Goal: Information Seeking & Learning: Learn about a topic

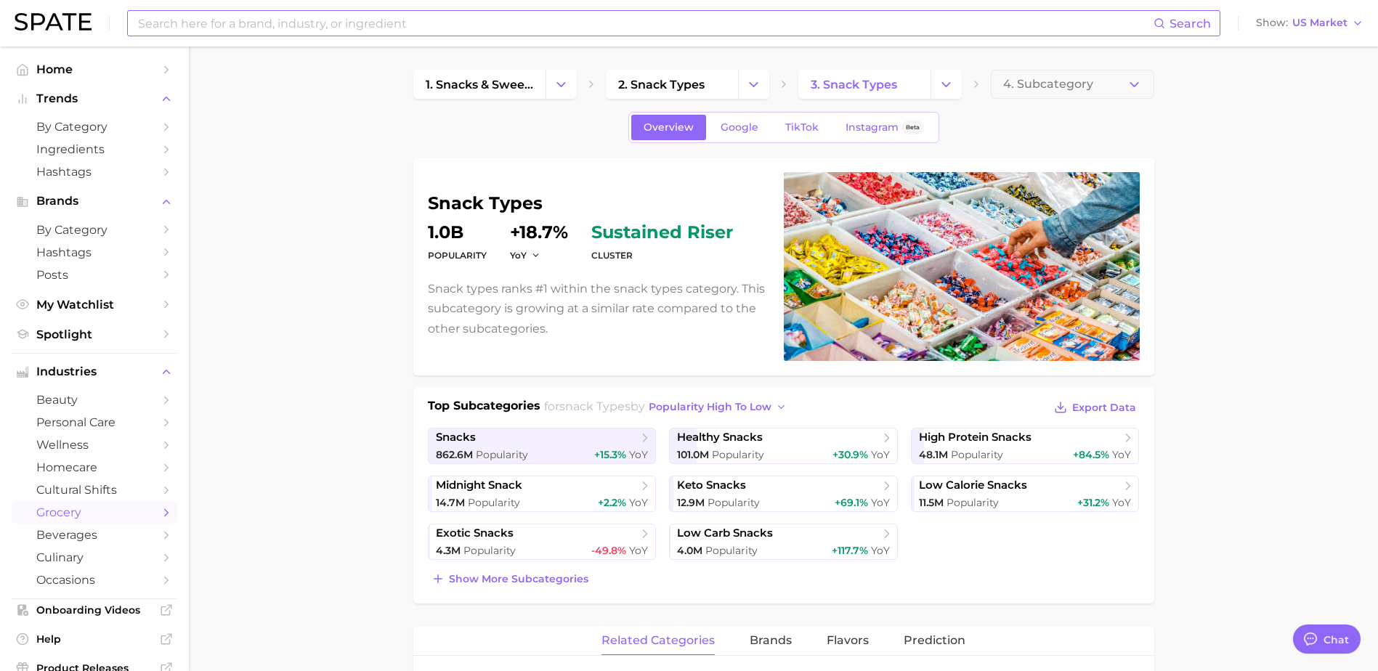
scroll to position [291, 0]
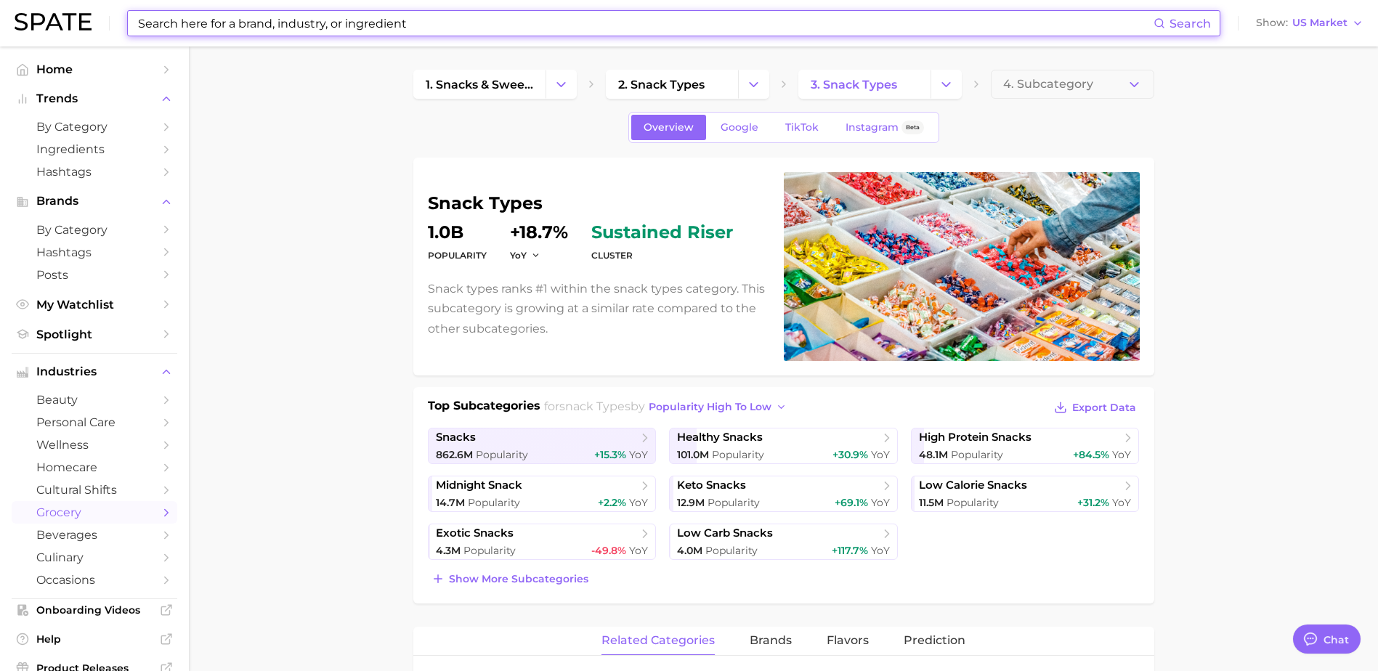
click at [353, 33] on input at bounding box center [645, 23] width 1017 height 25
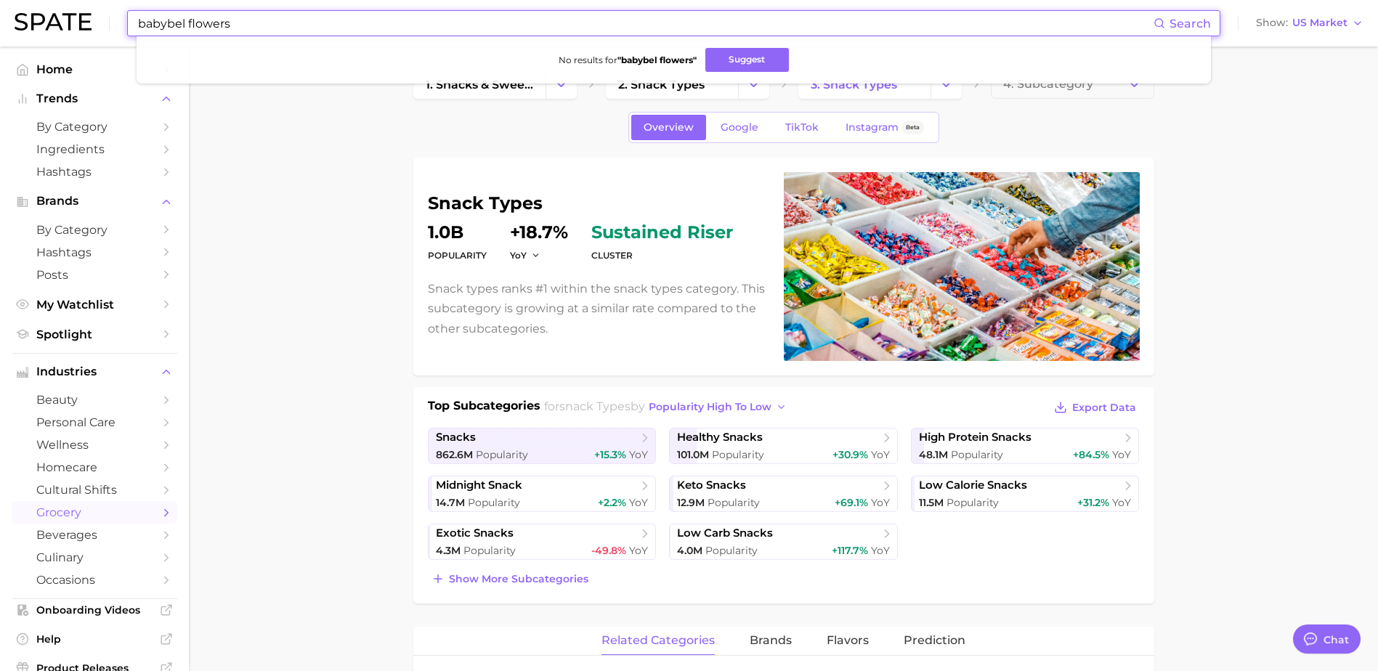
drag, startPoint x: 243, startPoint y: 20, endPoint x: 187, endPoint y: 22, distance: 56.0
click at [187, 22] on input "babybel flowers" at bounding box center [645, 23] width 1017 height 25
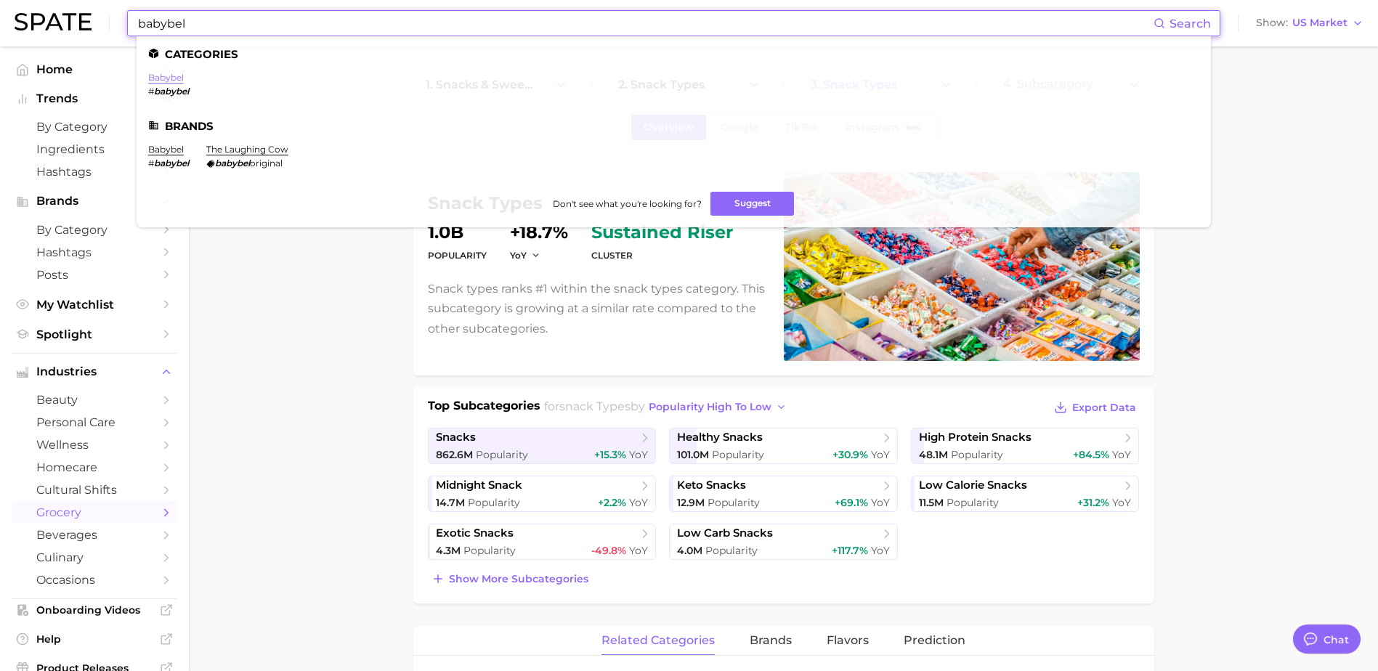
type input "babybel"
click at [180, 78] on link "babybel" at bounding box center [166, 77] width 36 height 11
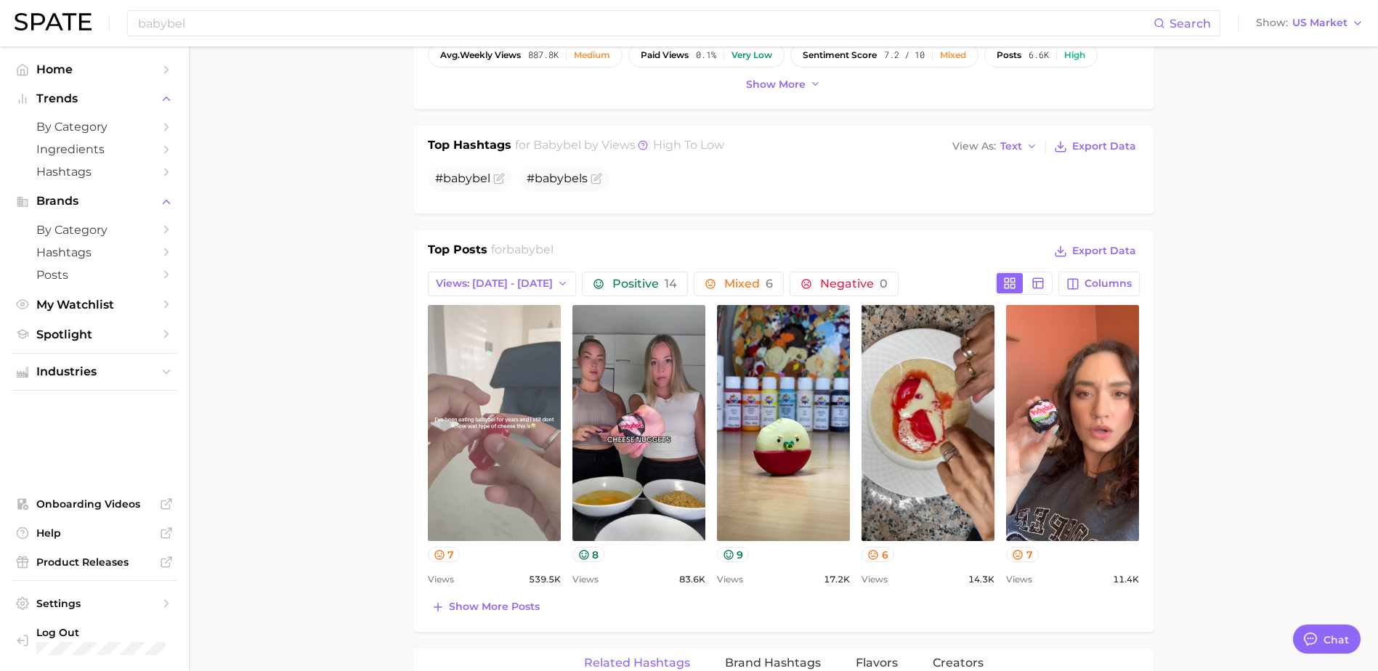
scroll to position [581, 0]
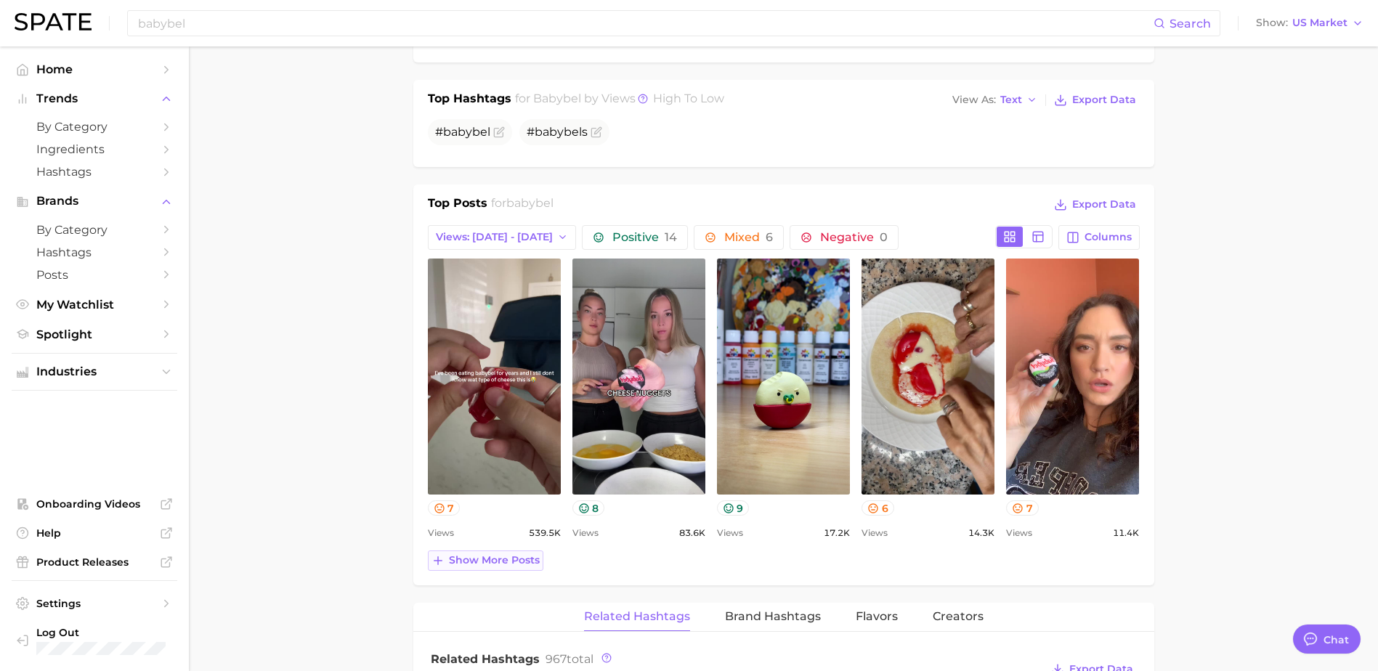
click at [501, 564] on span "Show more posts" at bounding box center [494, 560] width 91 height 12
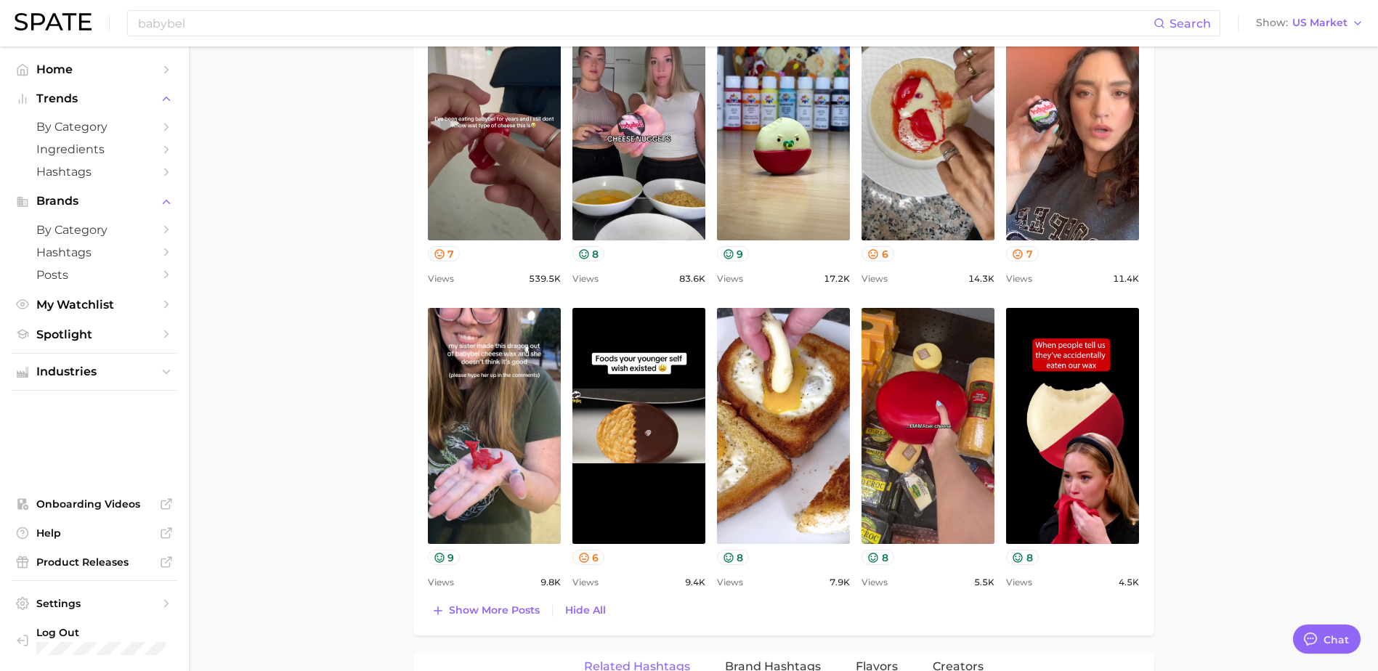
scroll to position [1090, 0]
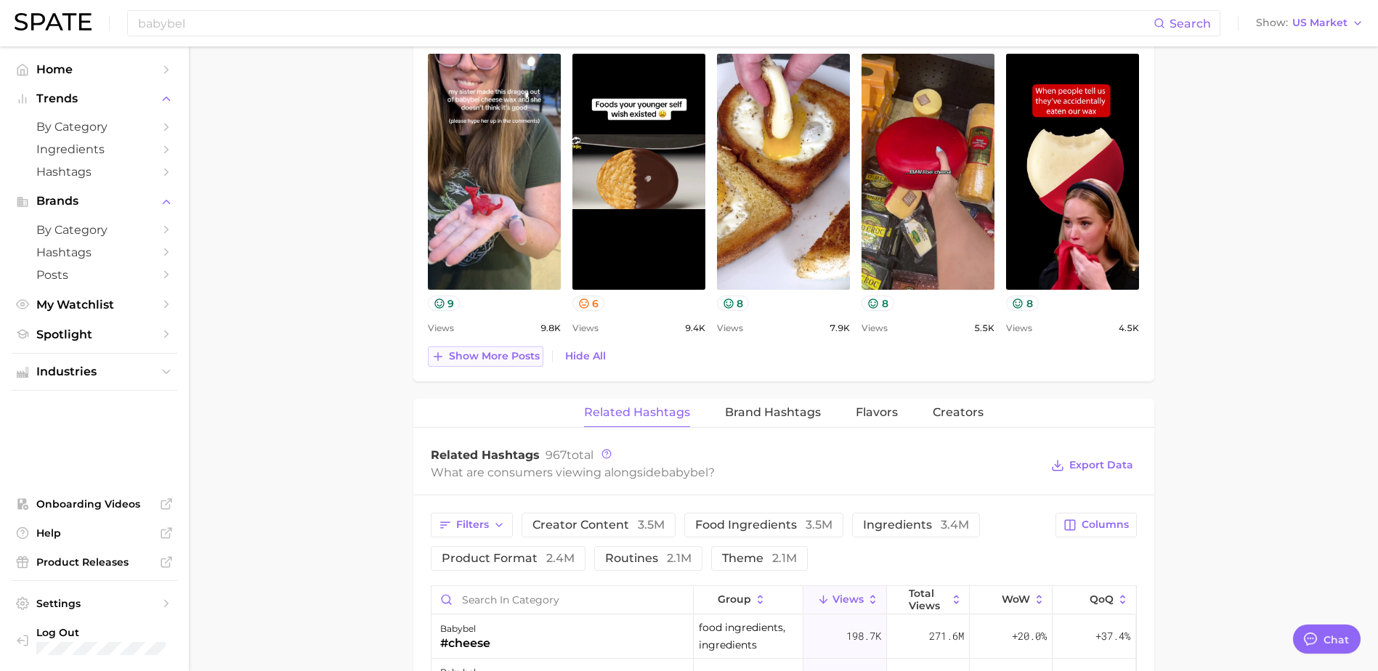
click at [514, 364] on button "Show more posts" at bounding box center [486, 357] width 116 height 20
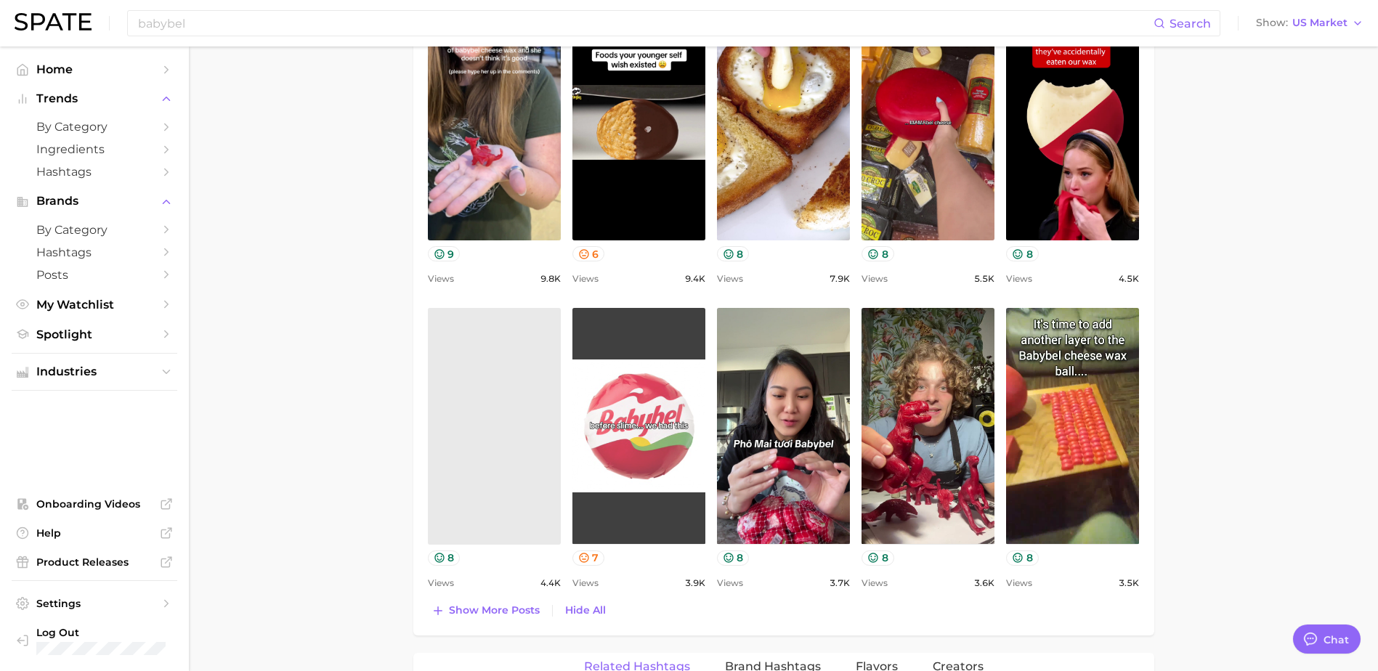
scroll to position [1235, 0]
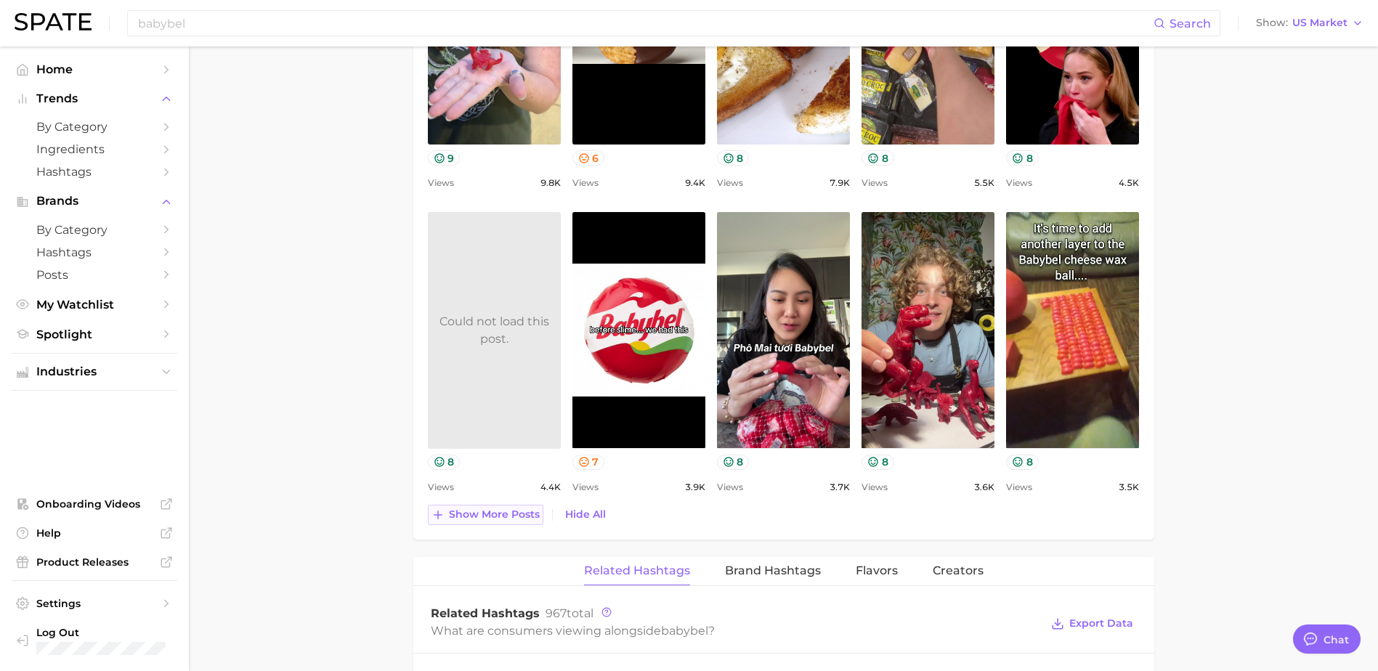
click at [456, 519] on span "Show more posts" at bounding box center [494, 515] width 91 height 12
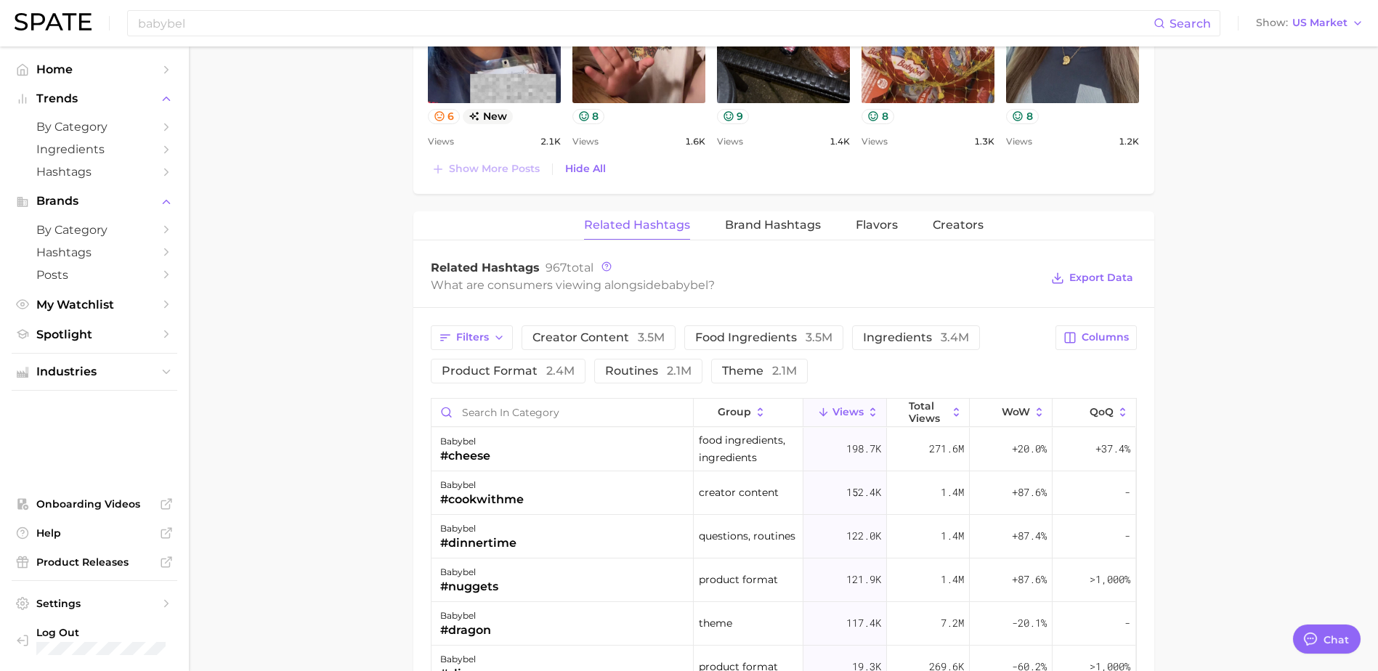
scroll to position [0, 0]
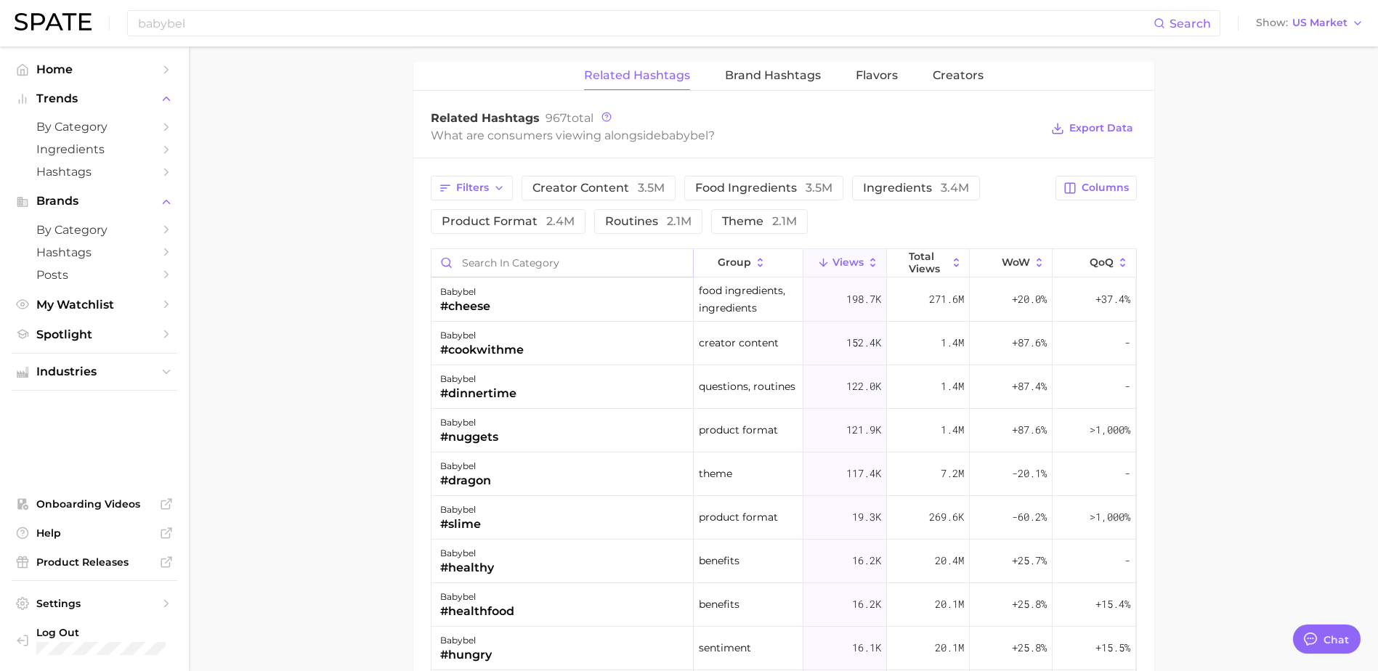
click at [503, 267] on input "Search in category" at bounding box center [563, 263] width 262 height 28
type input "flower"
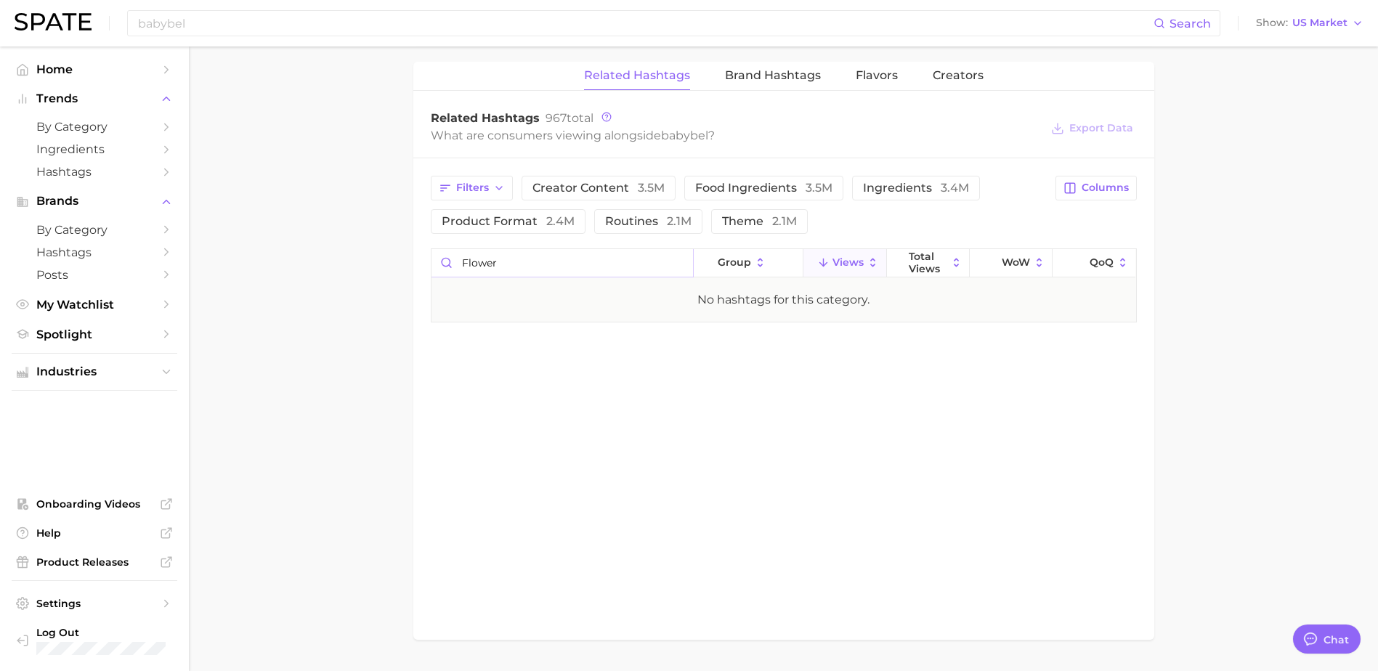
drag, startPoint x: 520, startPoint y: 262, endPoint x: 437, endPoint y: 265, distance: 83.6
click at [437, 265] on input "flower" at bounding box center [563, 263] width 262 height 28
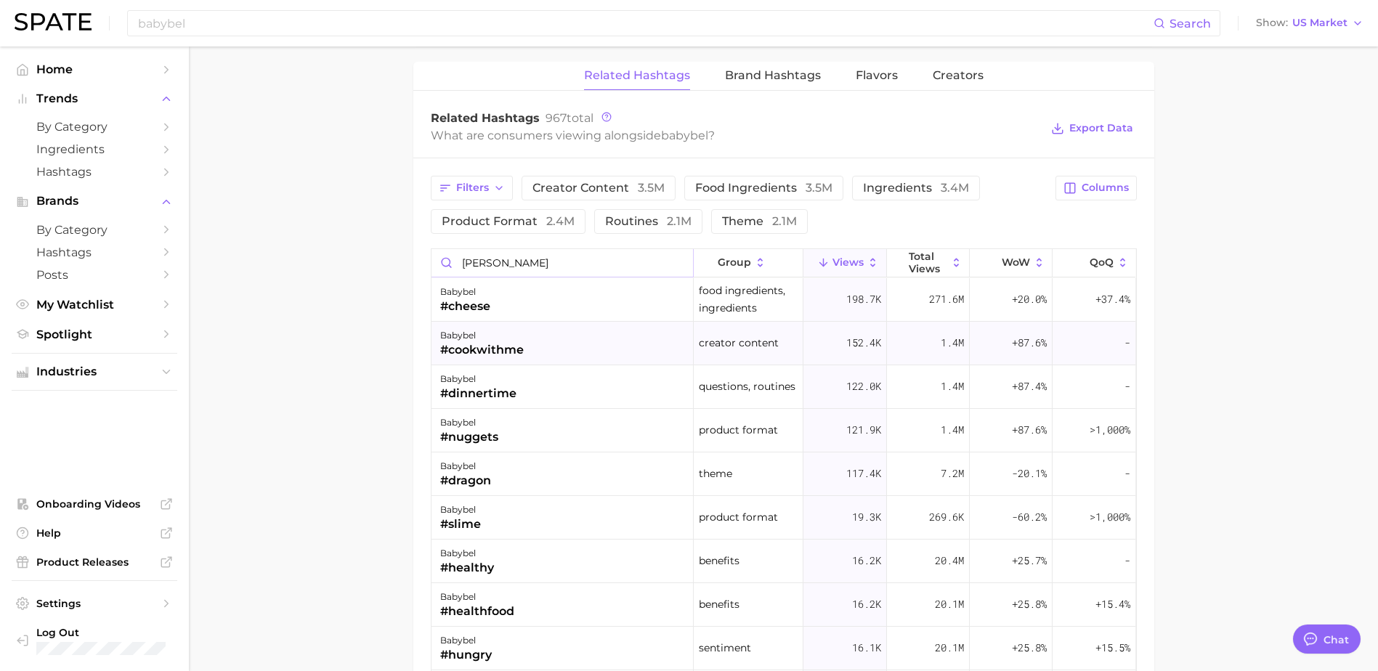
type input "flower"
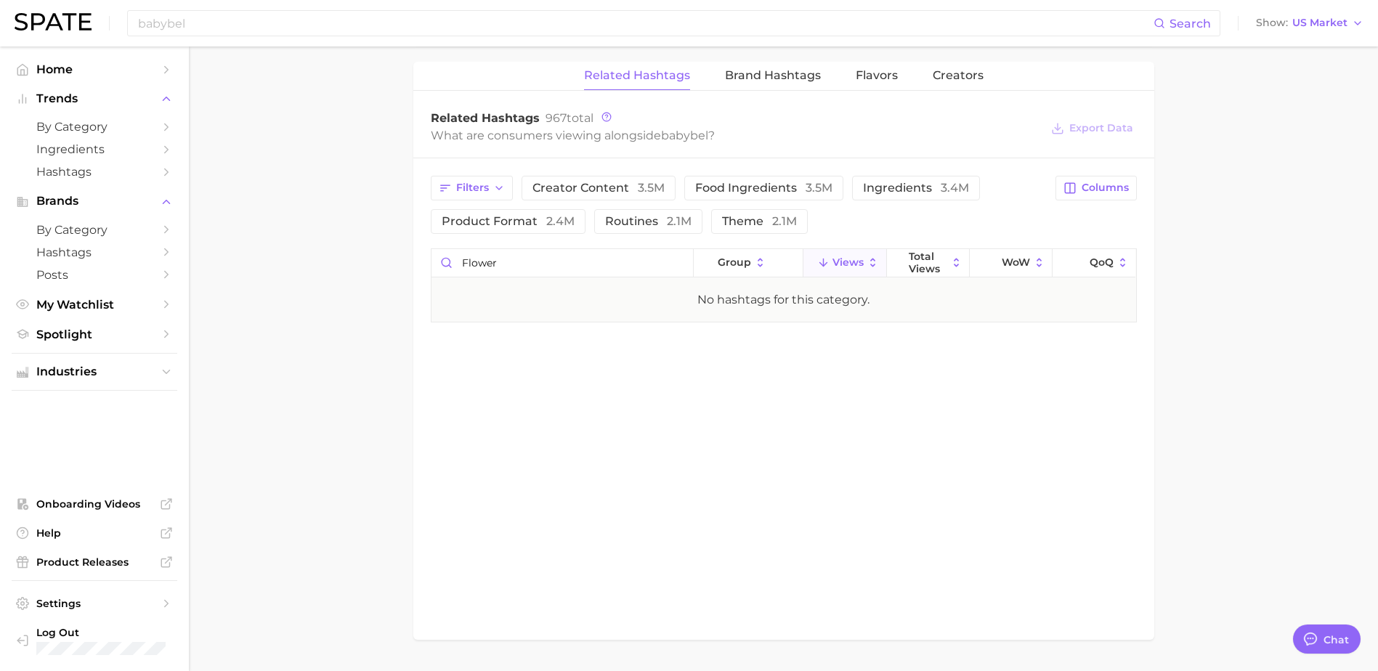
click at [183, 245] on nav "Home Trends by Category Ingredients Hashtags Brands by Category Hashtags Posts …" at bounding box center [94, 358] width 189 height 625
click at [329, 21] on input "babybel" at bounding box center [645, 23] width 1017 height 25
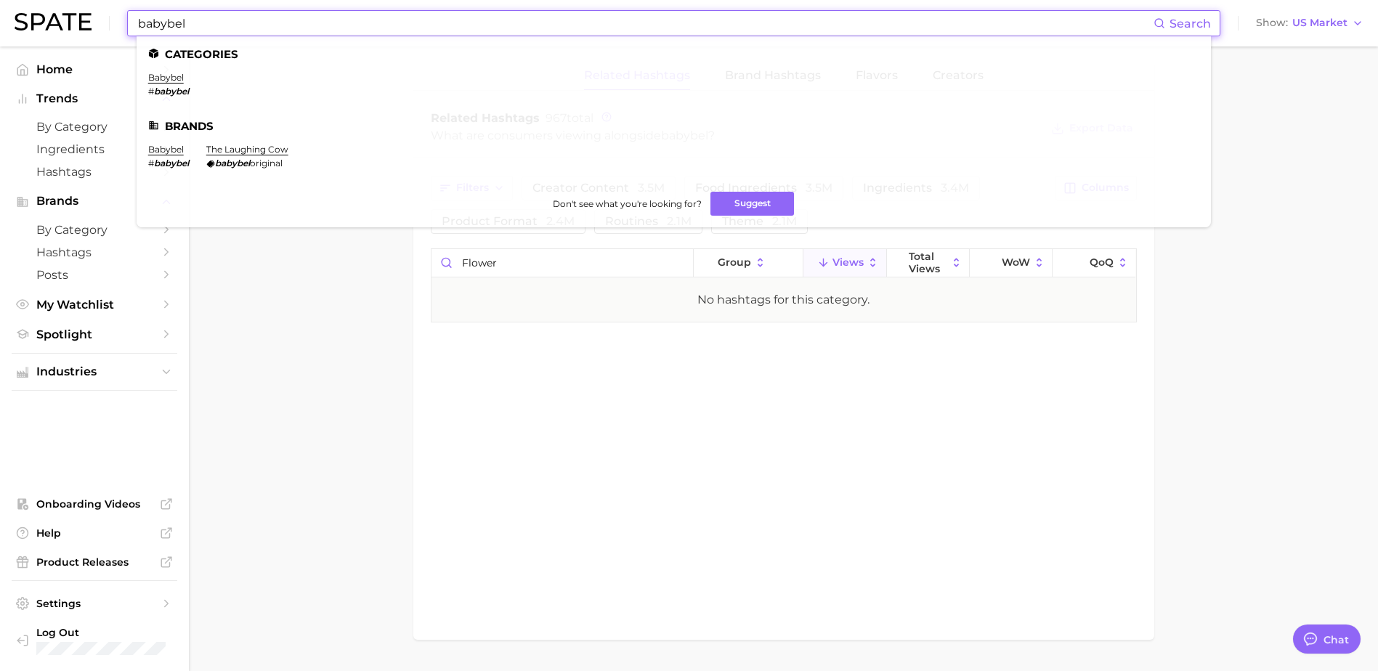
drag, startPoint x: 329, startPoint y: 21, endPoint x: -3, endPoint y: -12, distance: 333.7
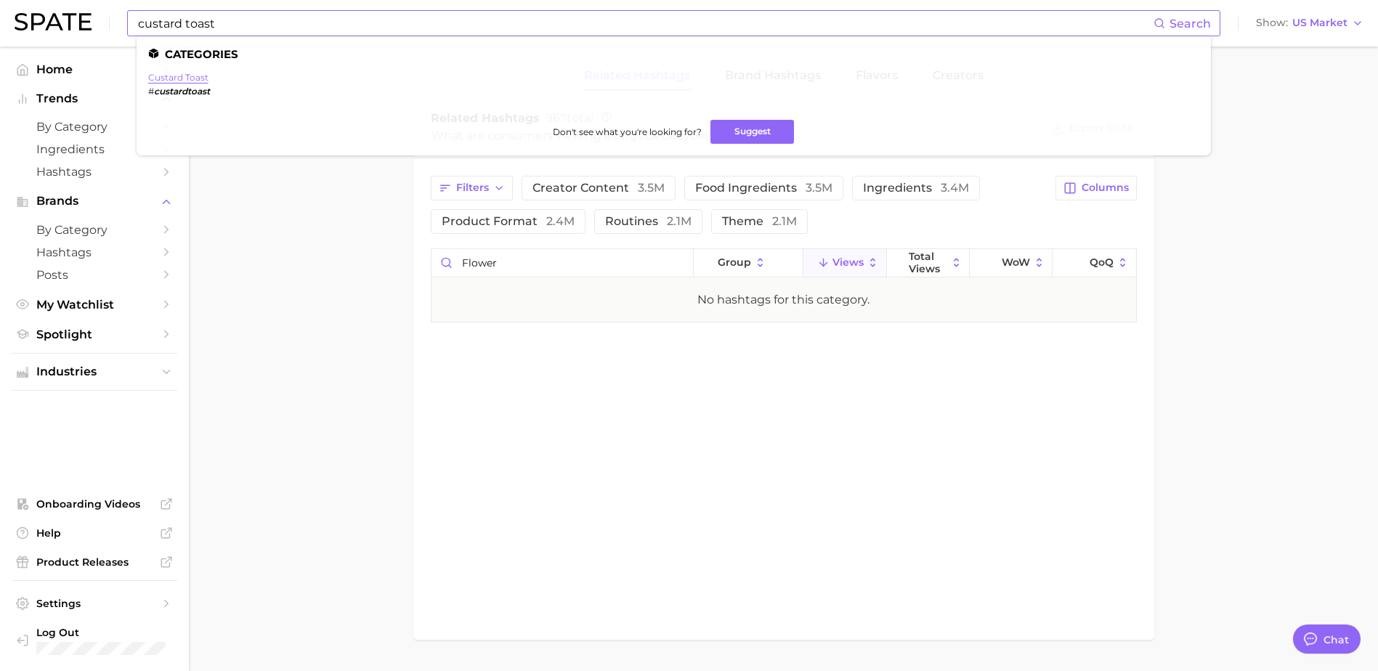
click at [171, 77] on link "custard toast" at bounding box center [178, 77] width 60 height 11
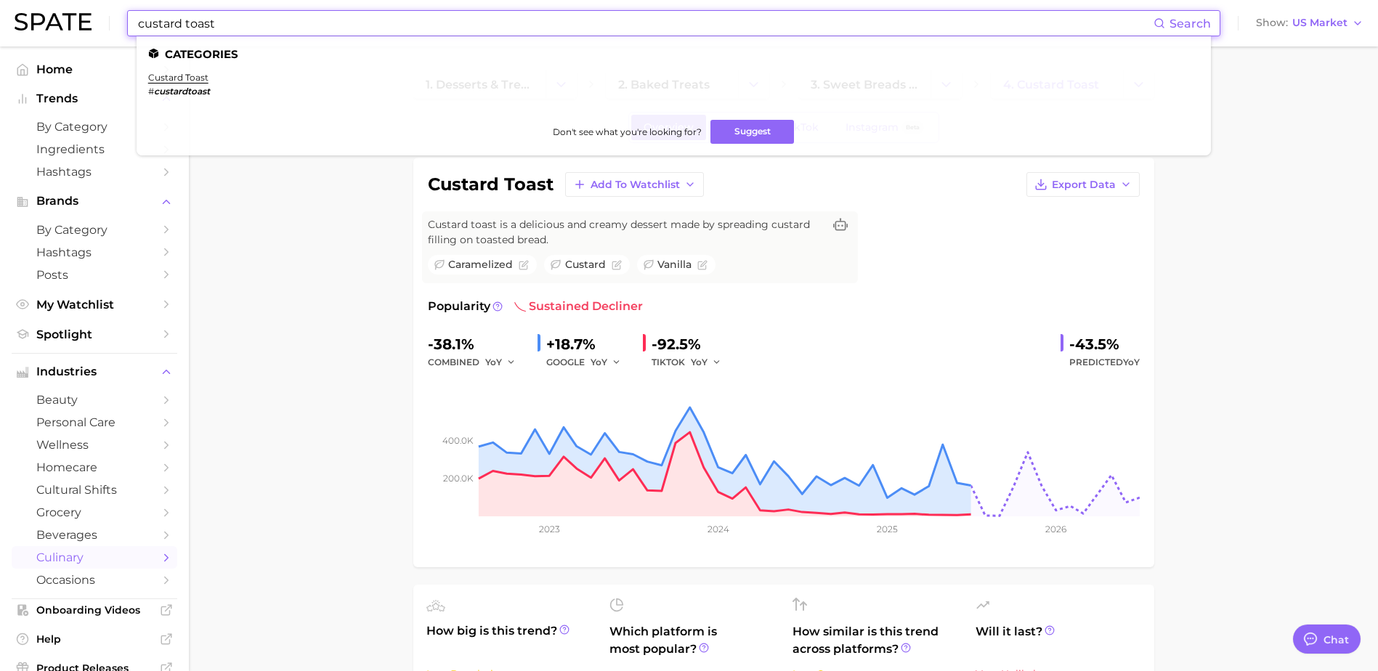
drag, startPoint x: 431, startPoint y: 20, endPoint x: 97, endPoint y: 36, distance: 333.9
click at [101, 35] on div "custard toast Search Categories custard toast # custardtoast Don't see what you…" at bounding box center [689, 23] width 1349 height 46
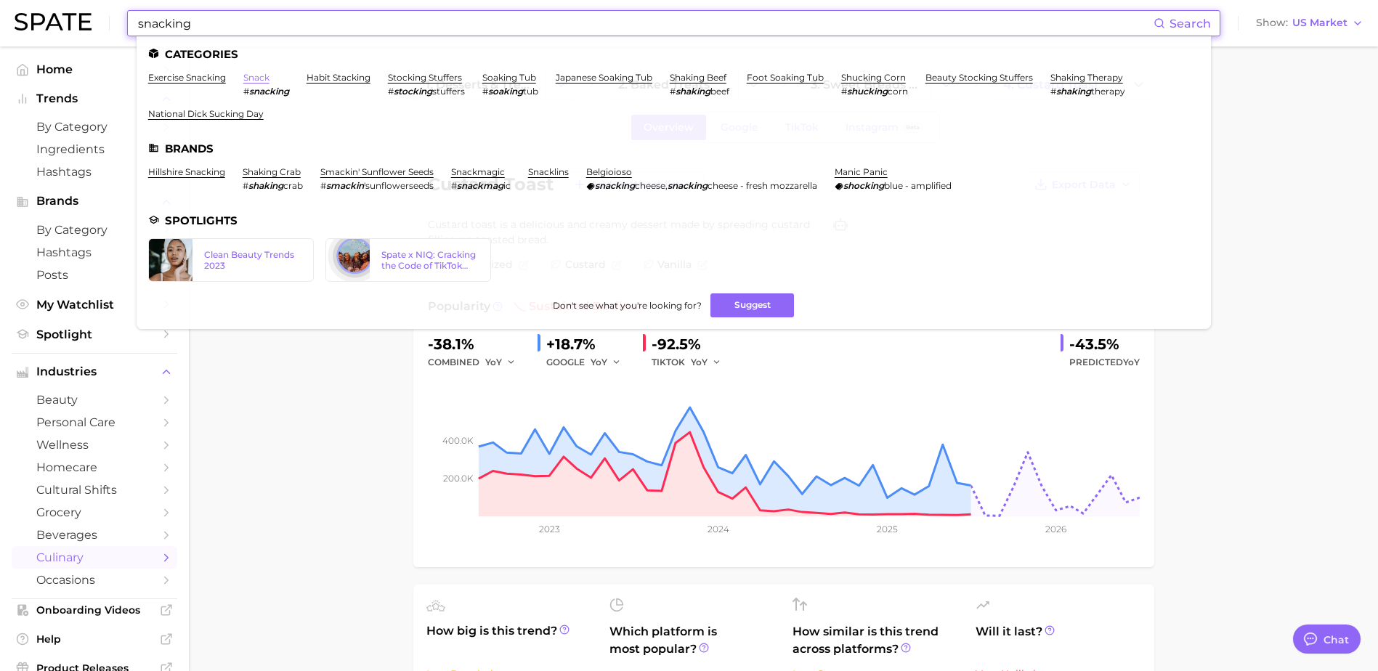
type input "snacking"
click at [251, 77] on link "snack" at bounding box center [256, 77] width 26 height 11
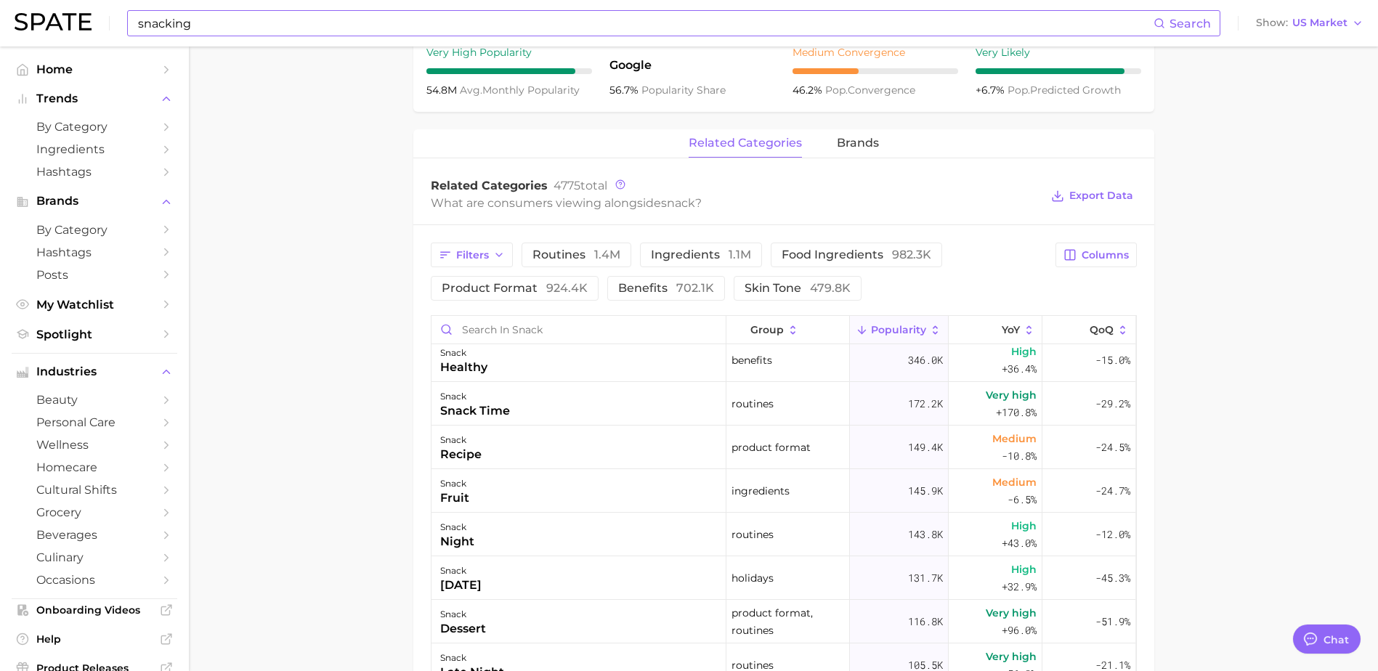
scroll to position [73, 0]
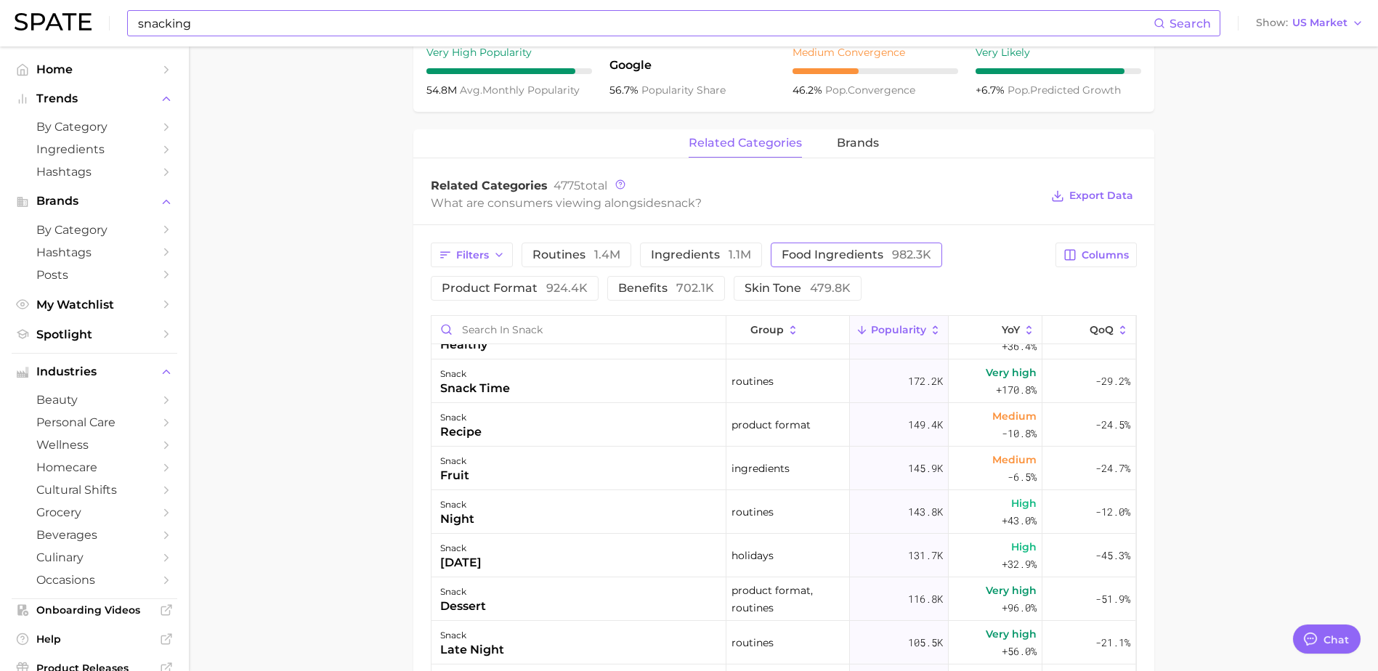
click at [811, 251] on span "food ingredients 982.3k" at bounding box center [857, 255] width 150 height 12
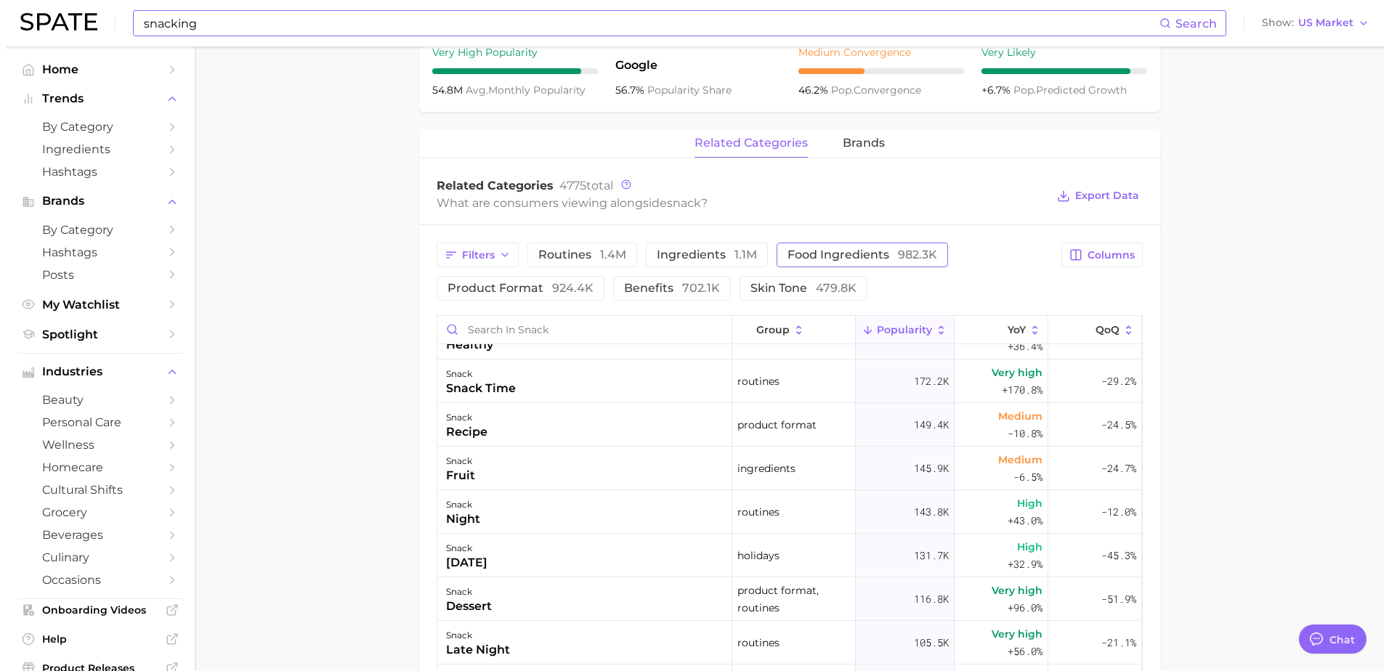
scroll to position [0, 0]
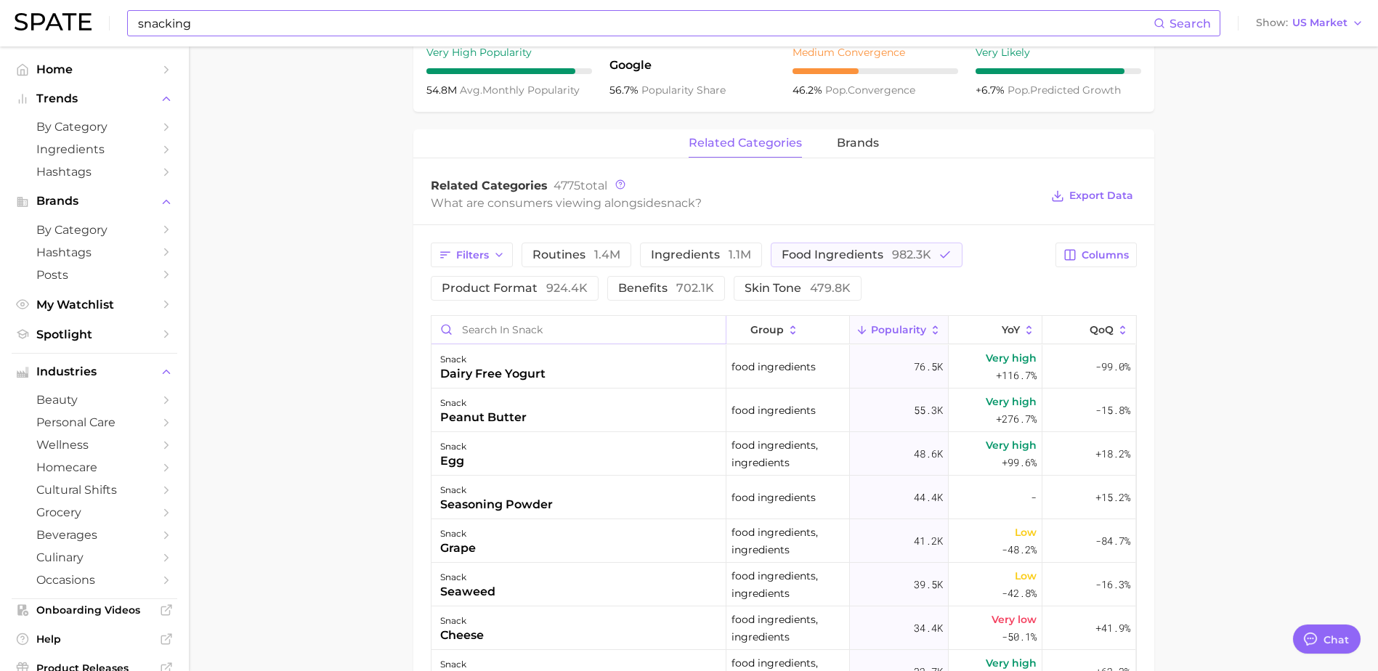
click at [510, 325] on input "Search in snack" at bounding box center [579, 330] width 294 height 28
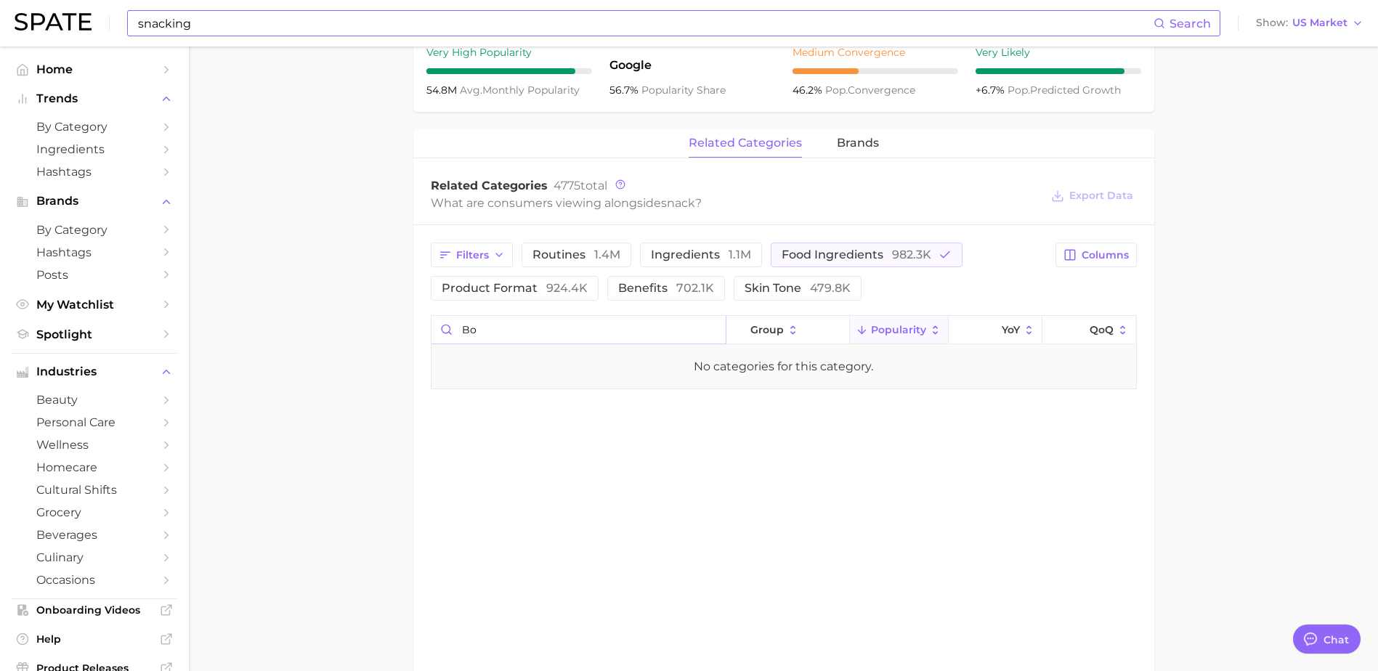
type input "b"
drag, startPoint x: 512, startPoint y: 331, endPoint x: 392, endPoint y: 325, distance: 120.7
click at [392, 325] on main "snack Overview Google TikTok Instagram Beta snack Add to Watchlist Export Data …" at bounding box center [783, 122] width 1189 height 1315
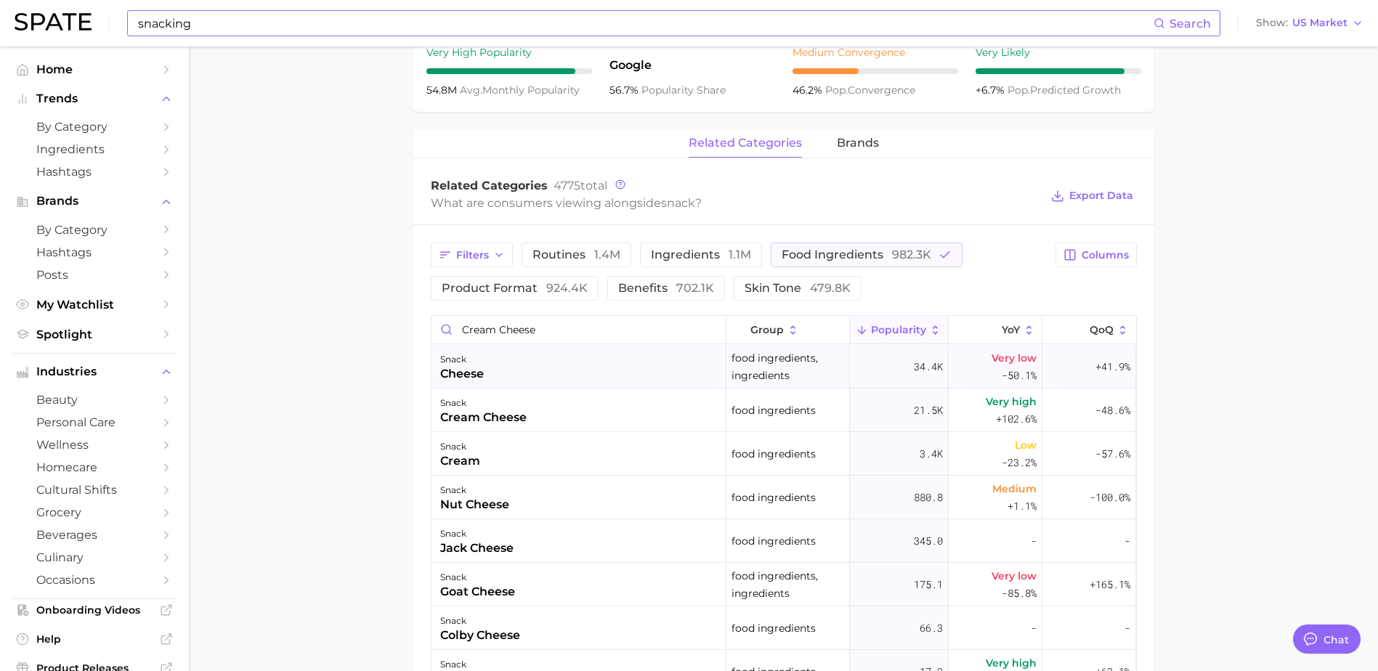
click at [562, 363] on div "snack cheese" at bounding box center [579, 367] width 295 height 44
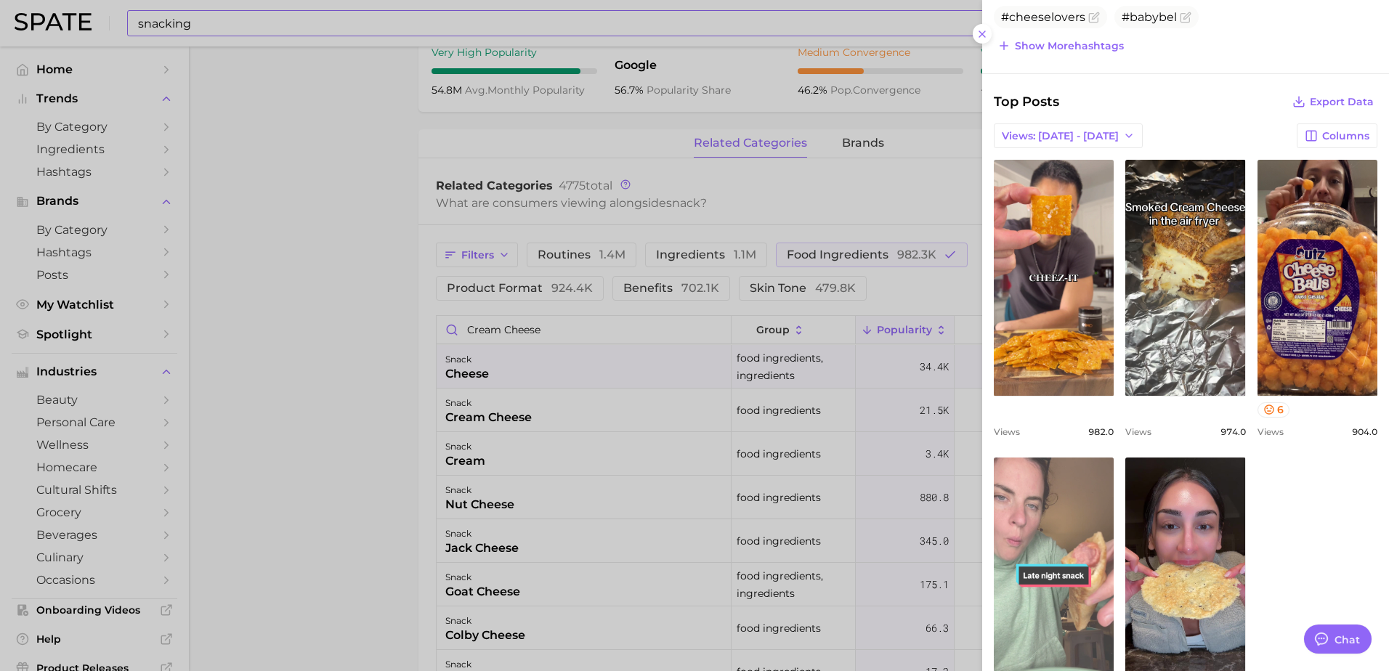
scroll to position [605, 0]
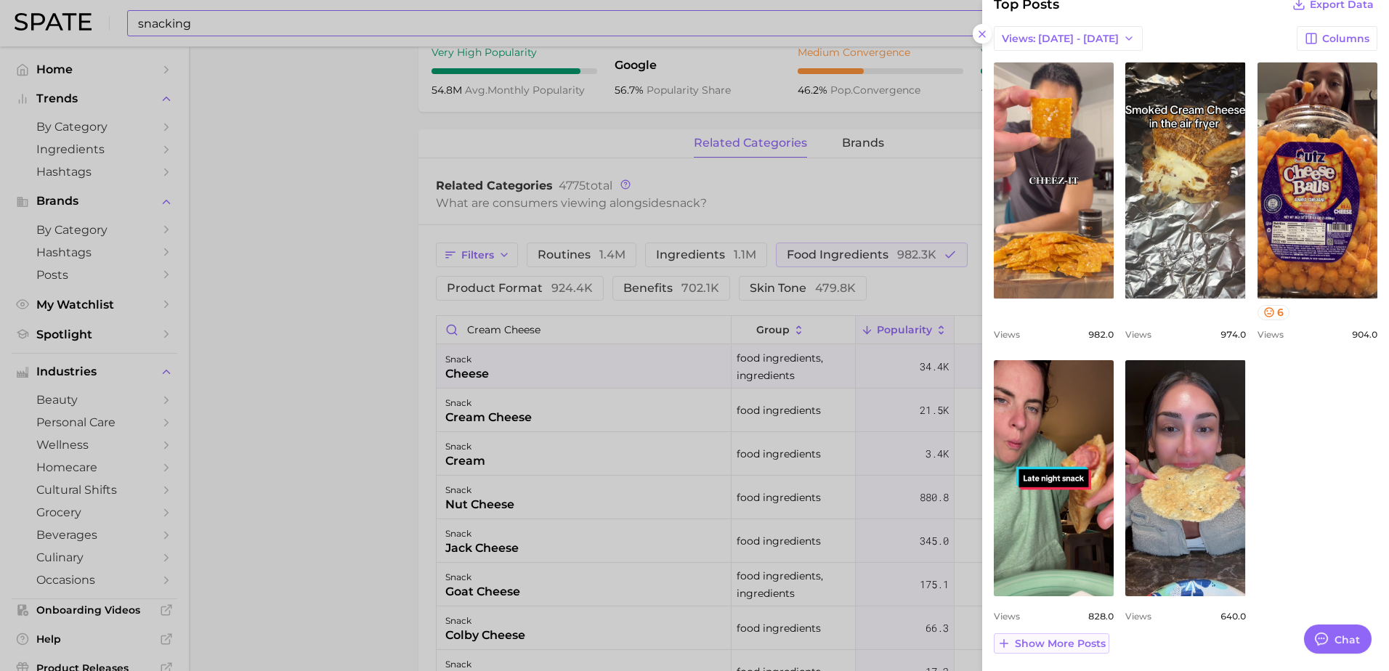
click at [1055, 649] on span "Show more posts" at bounding box center [1060, 644] width 91 height 12
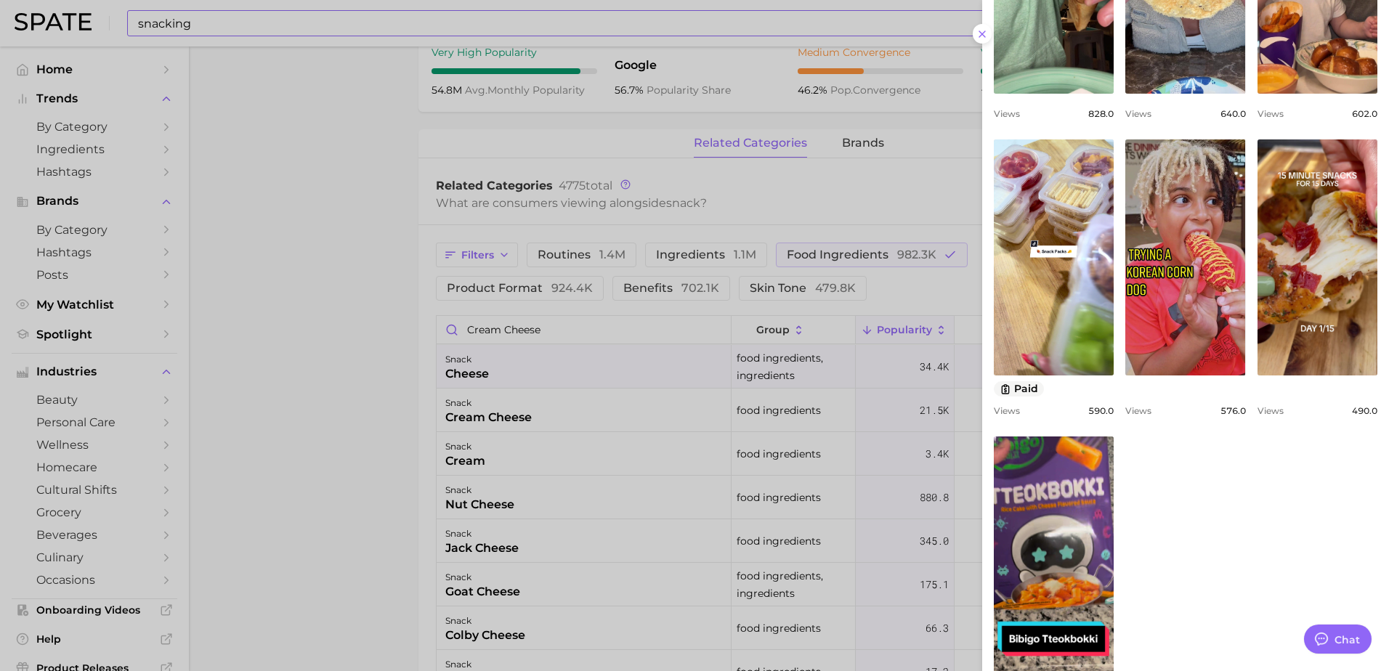
scroll to position [1114, 0]
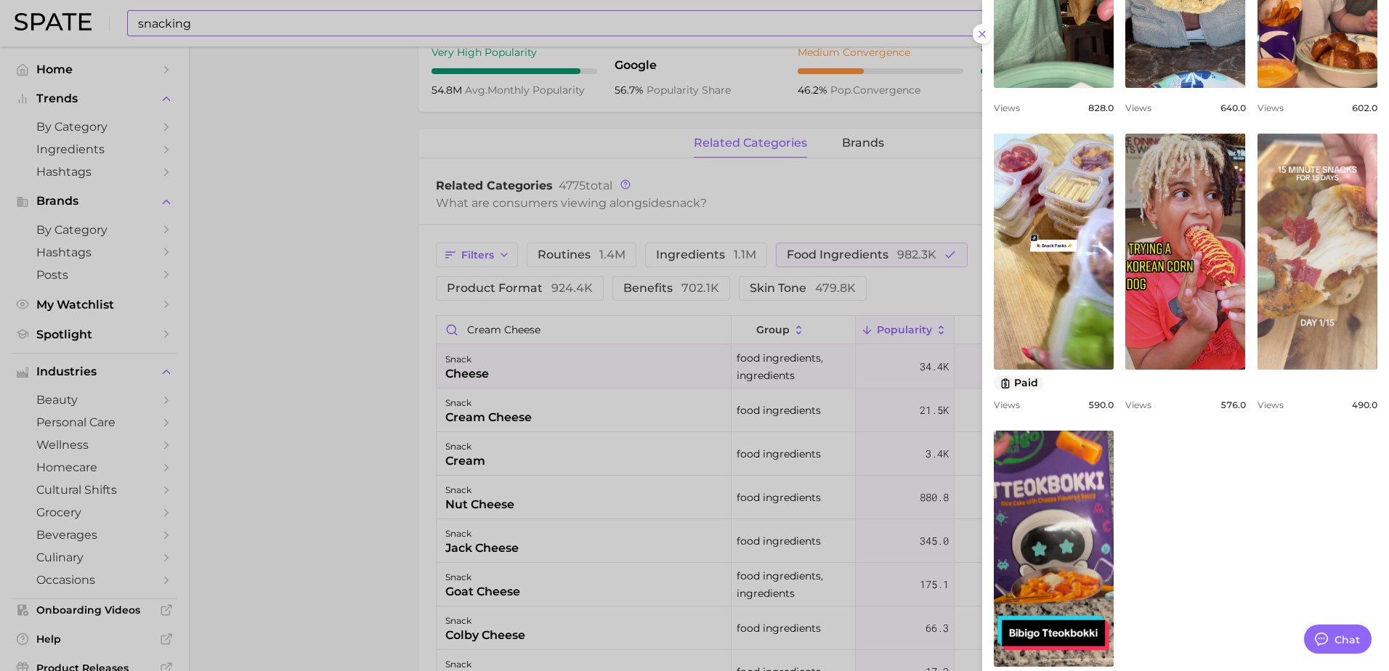
click at [1286, 288] on link "view post on TikTok" at bounding box center [1317, 252] width 120 height 236
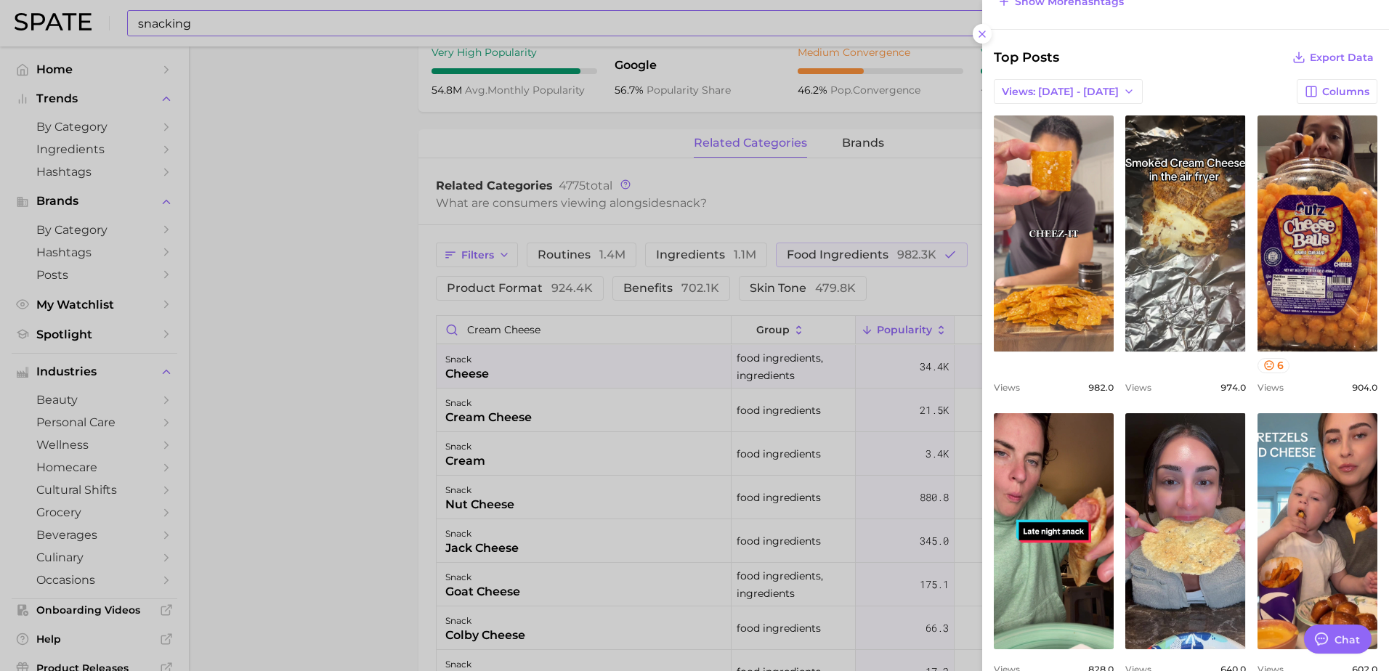
scroll to position [315, 0]
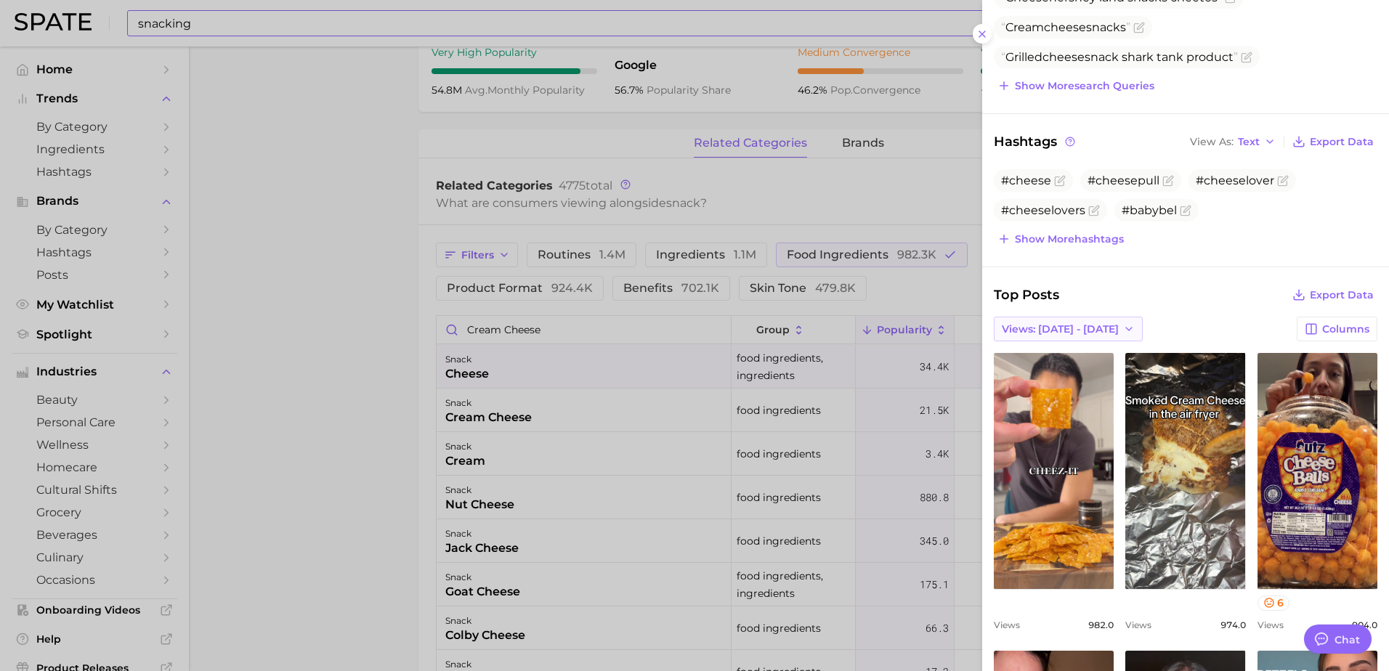
click at [1072, 325] on span "Views: [DATE] - [DATE]" at bounding box center [1060, 329] width 117 height 12
click at [1170, 291] on div "Top Posts Export Data" at bounding box center [1186, 295] width 384 height 20
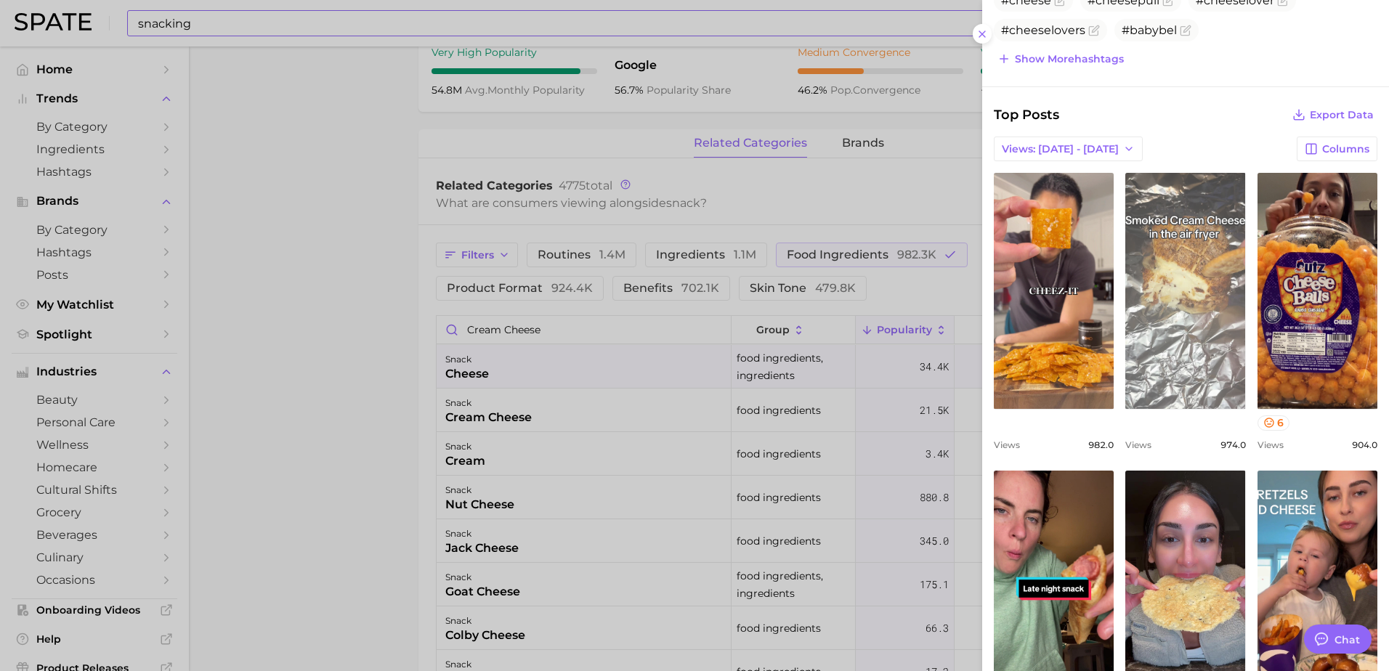
scroll to position [532, 0]
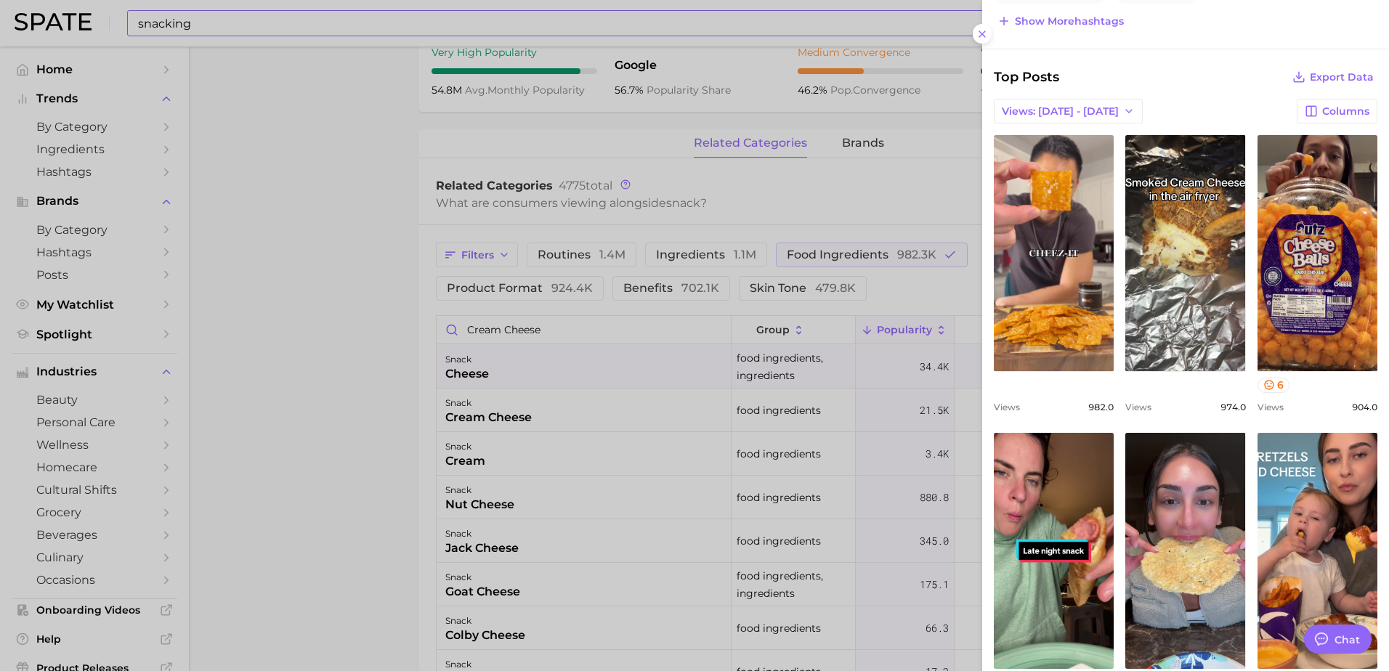
click at [301, 426] on div at bounding box center [694, 335] width 1389 height 671
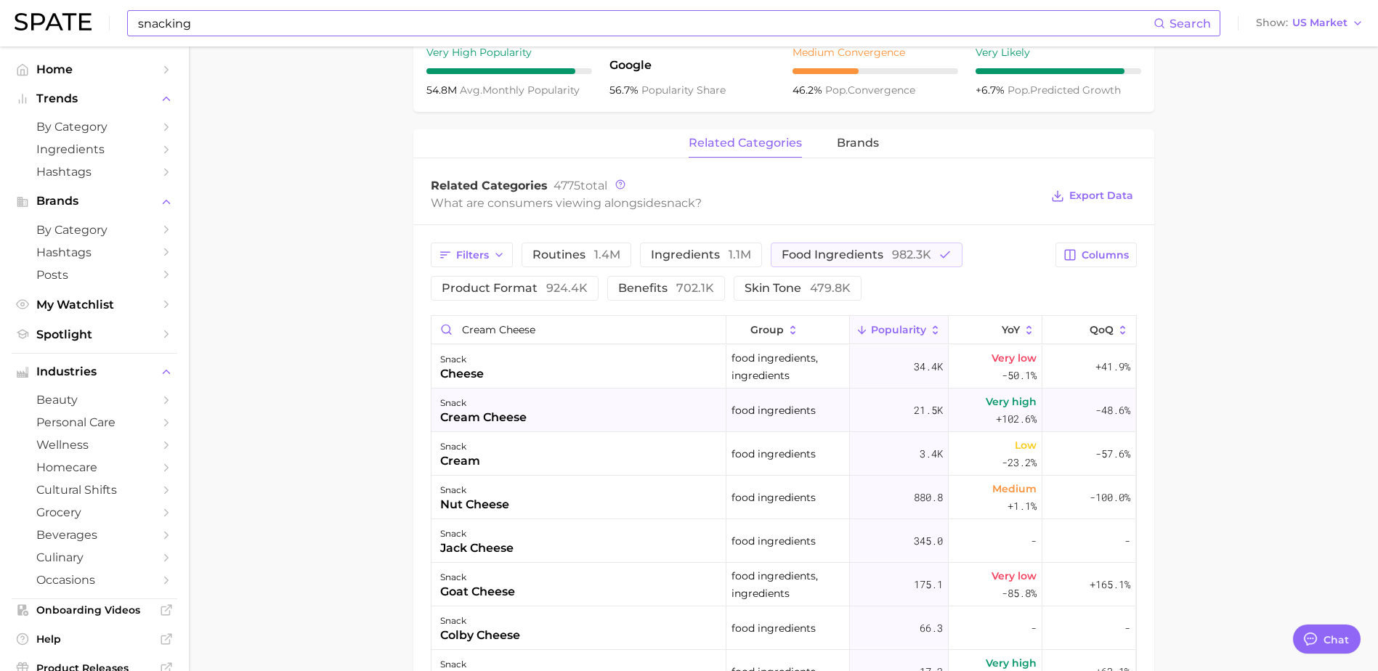
click at [509, 415] on div "cream cheese" at bounding box center [483, 417] width 86 height 17
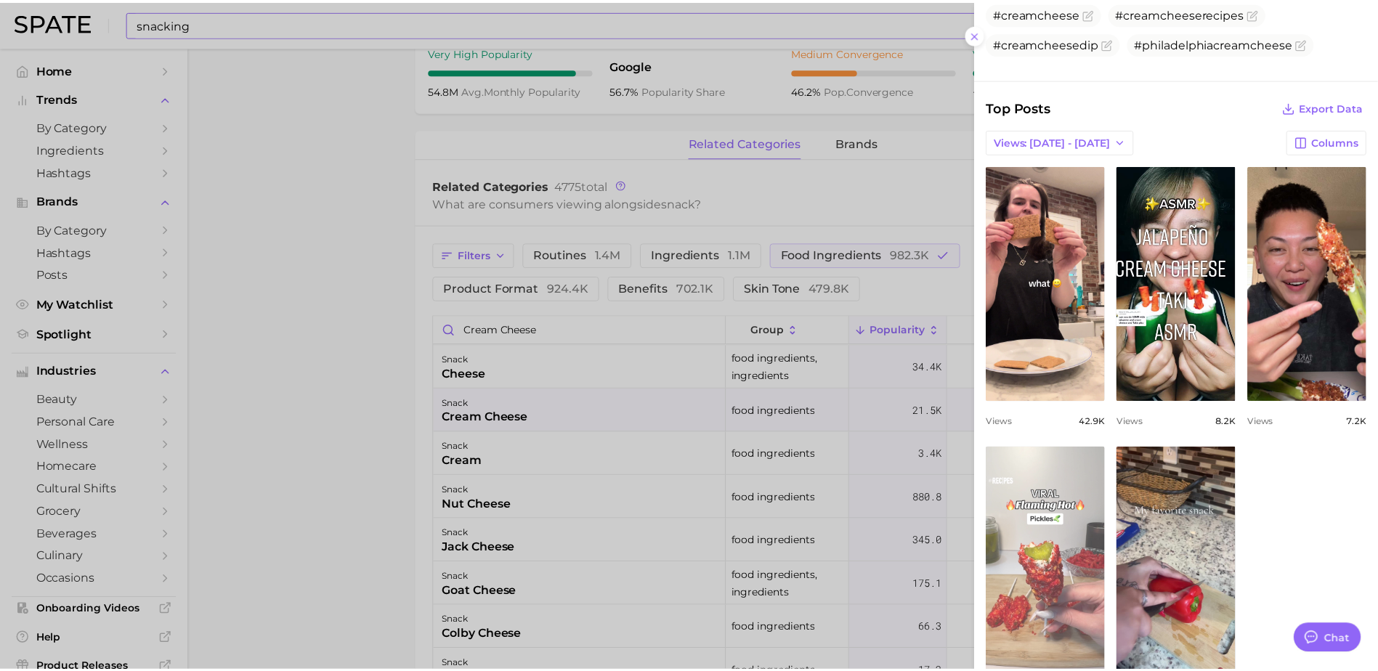
scroll to position [599, 0]
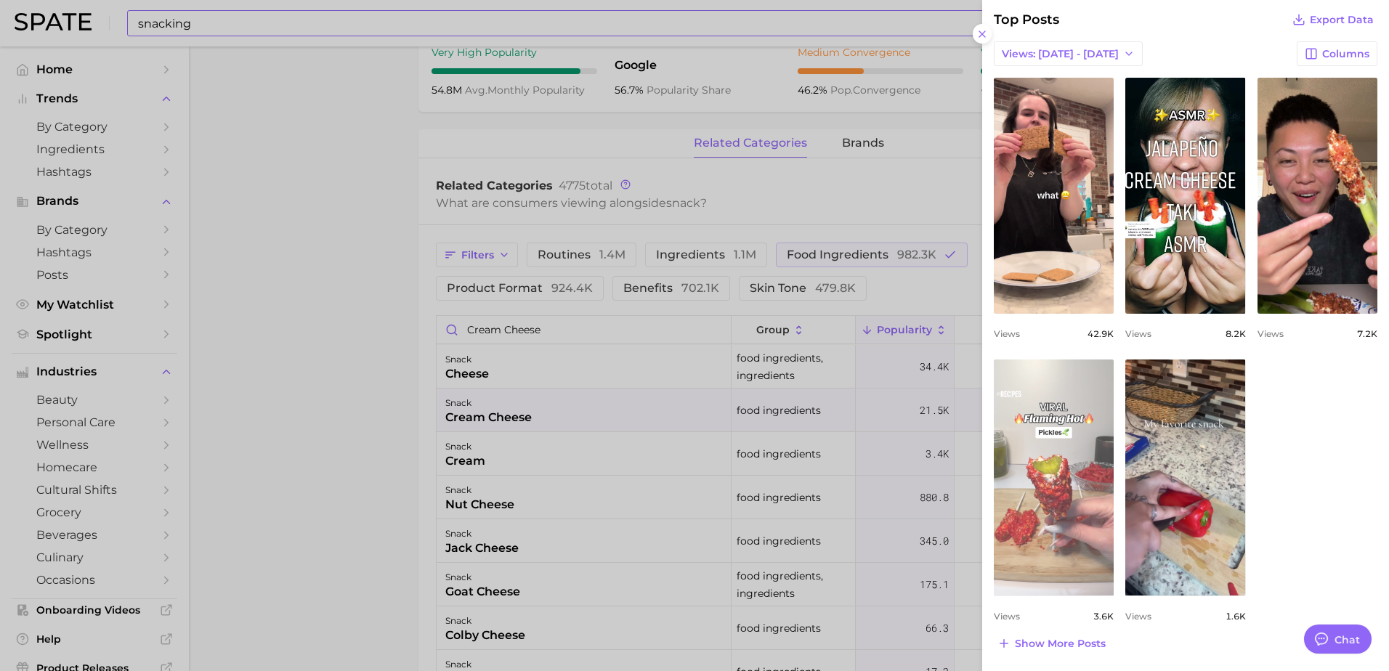
click at [1088, 436] on link "view post on TikTok" at bounding box center [1054, 478] width 120 height 236
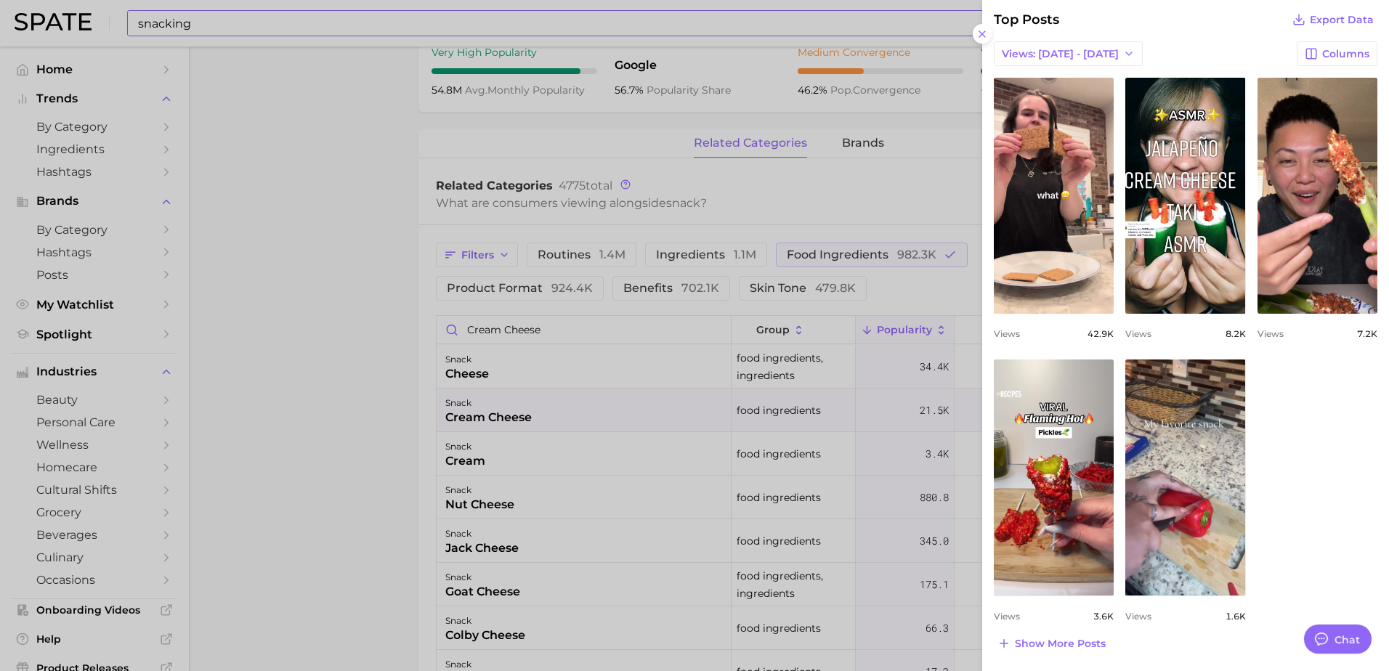
click at [904, 212] on div at bounding box center [694, 335] width 1389 height 671
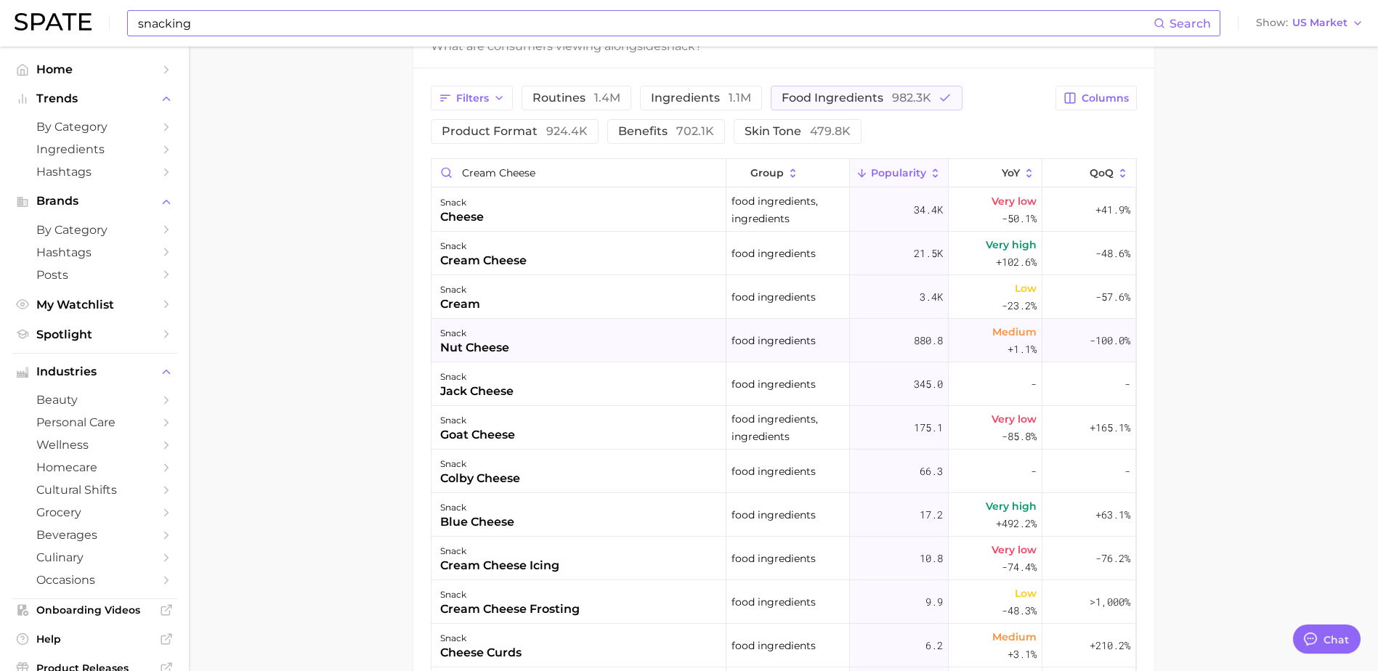
scroll to position [726, 0]
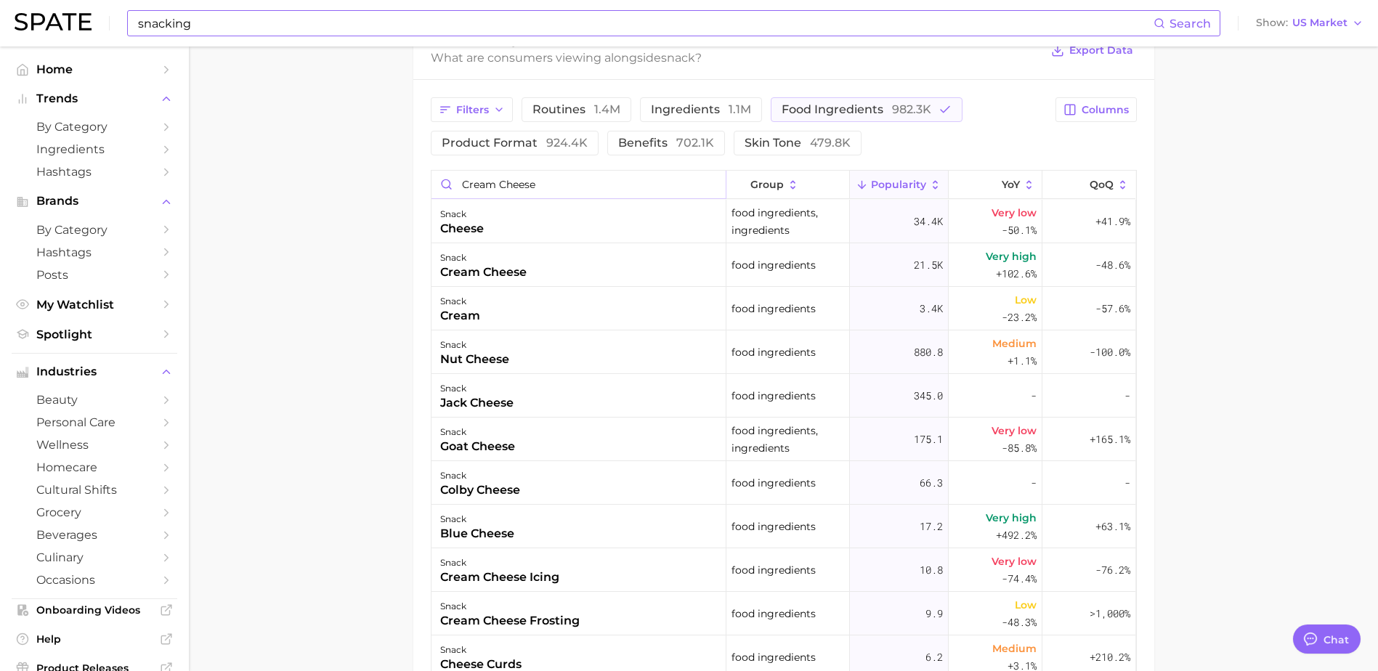
drag, startPoint x: 546, startPoint y: 182, endPoint x: 452, endPoint y: 182, distance: 94.4
click at [452, 182] on input "cream cheese" at bounding box center [579, 185] width 294 height 28
type input "cheese"
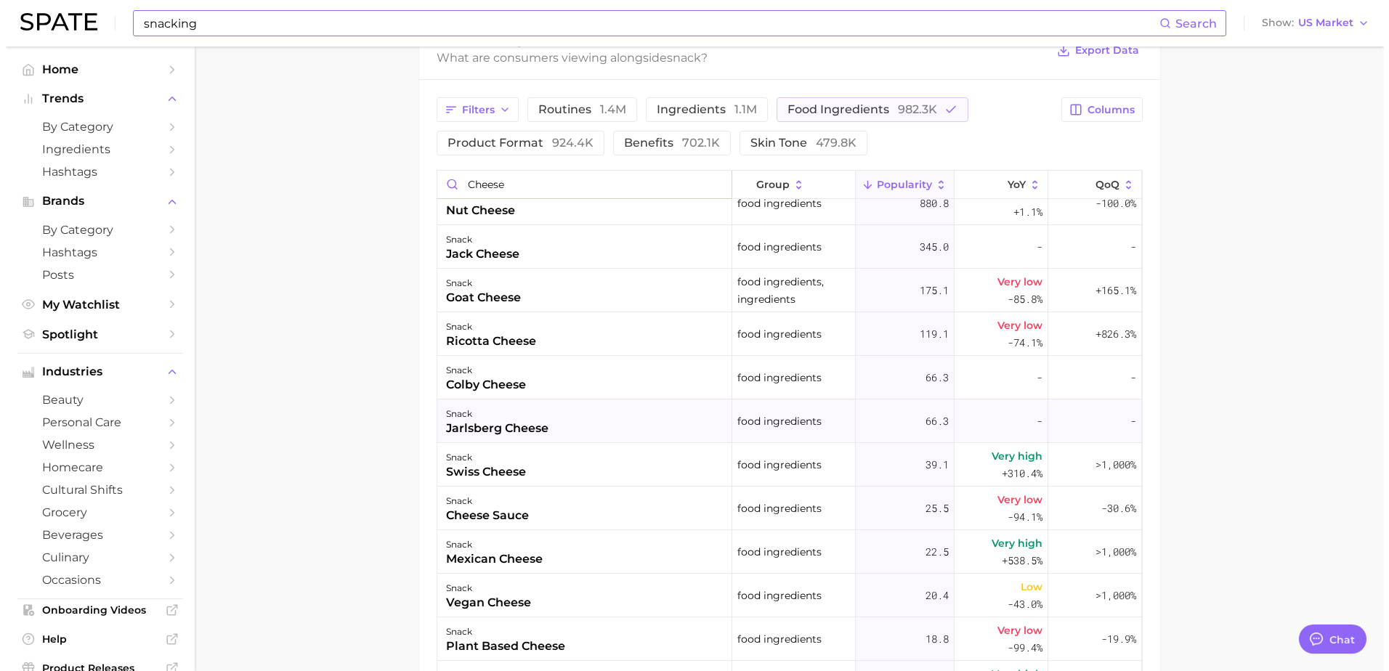
scroll to position [218, 0]
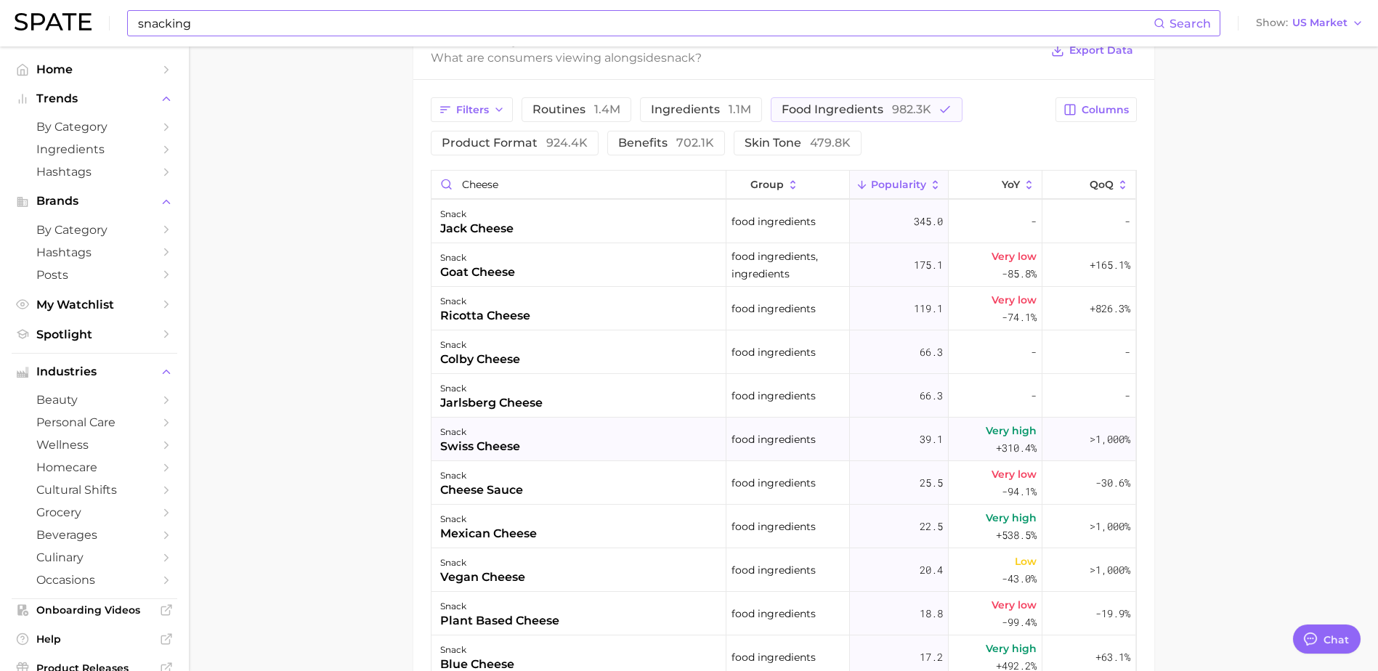
click at [518, 430] on div "snack" at bounding box center [480, 432] width 80 height 17
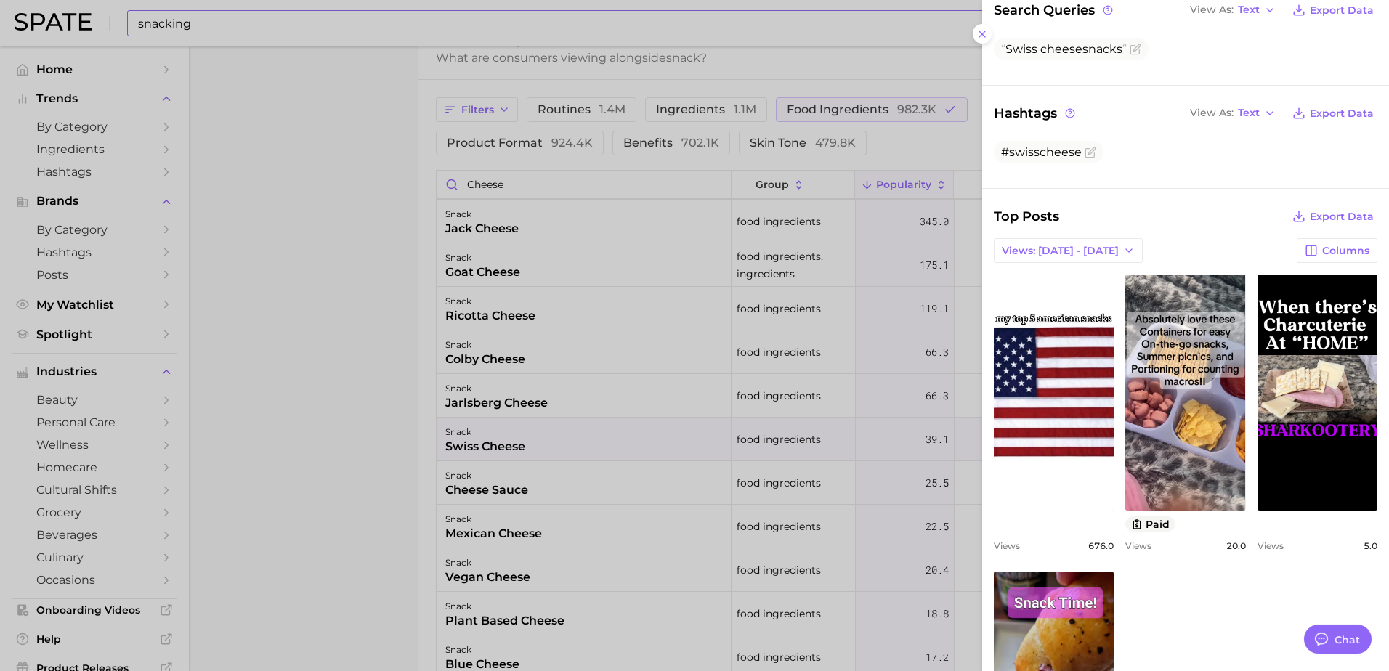
click at [426, 396] on div at bounding box center [694, 335] width 1389 height 671
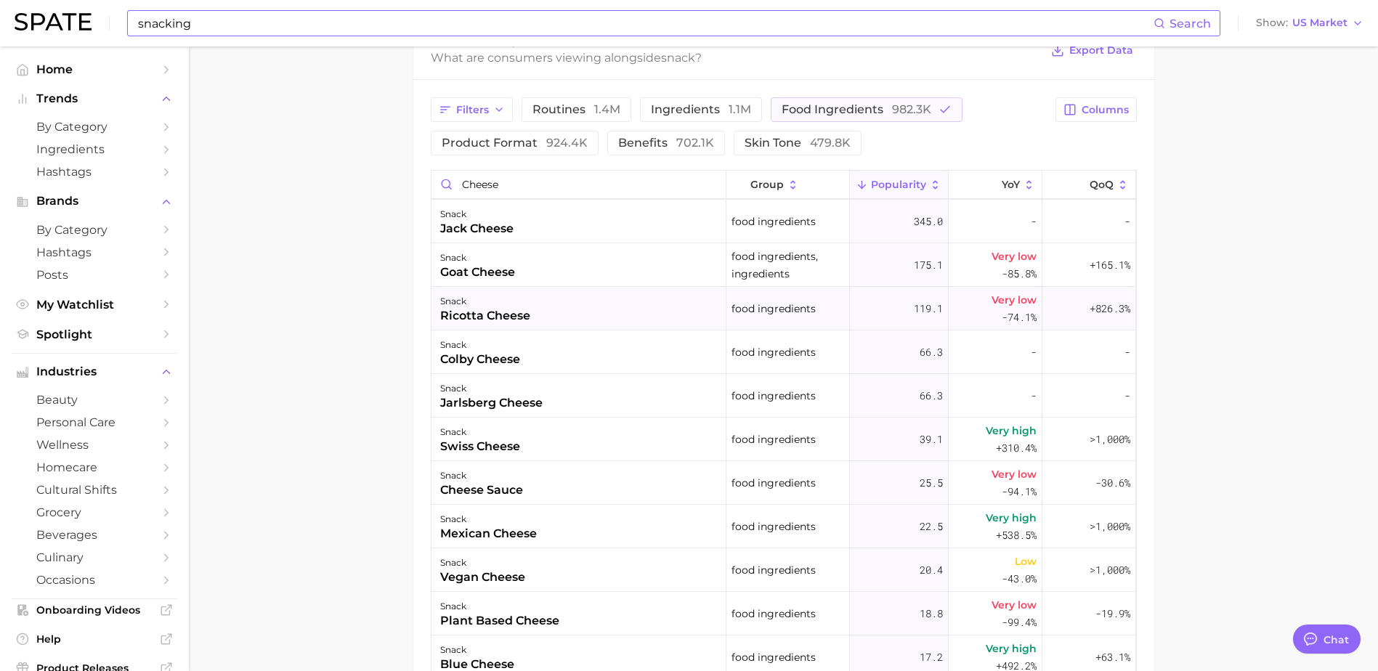
click at [500, 309] on div "ricotta cheese" at bounding box center [485, 315] width 90 height 17
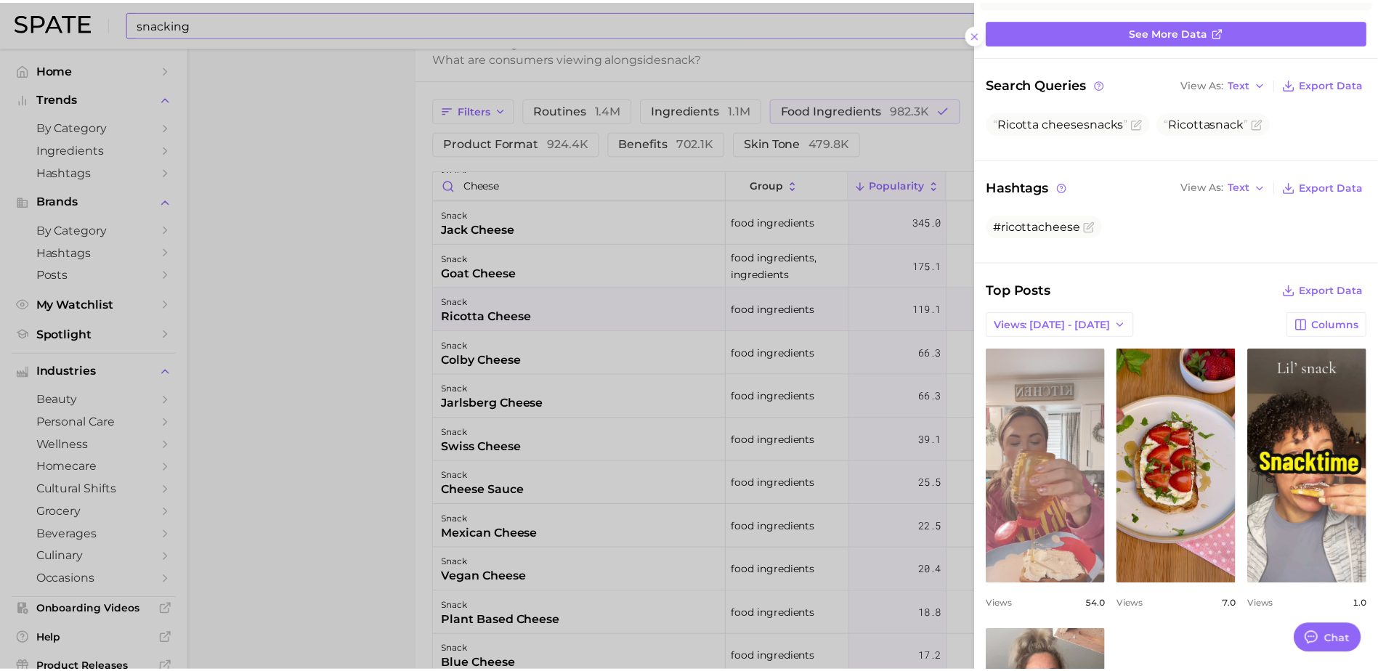
scroll to position [145, 0]
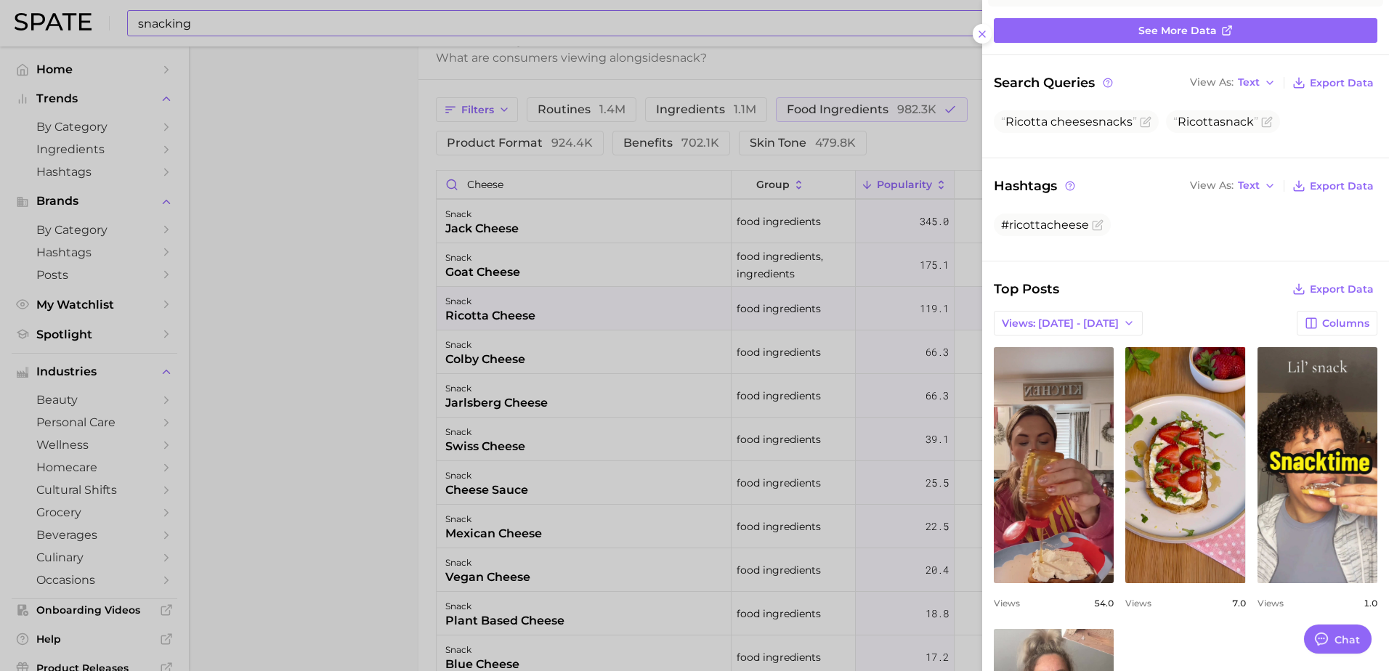
click at [362, 339] on div at bounding box center [694, 335] width 1389 height 671
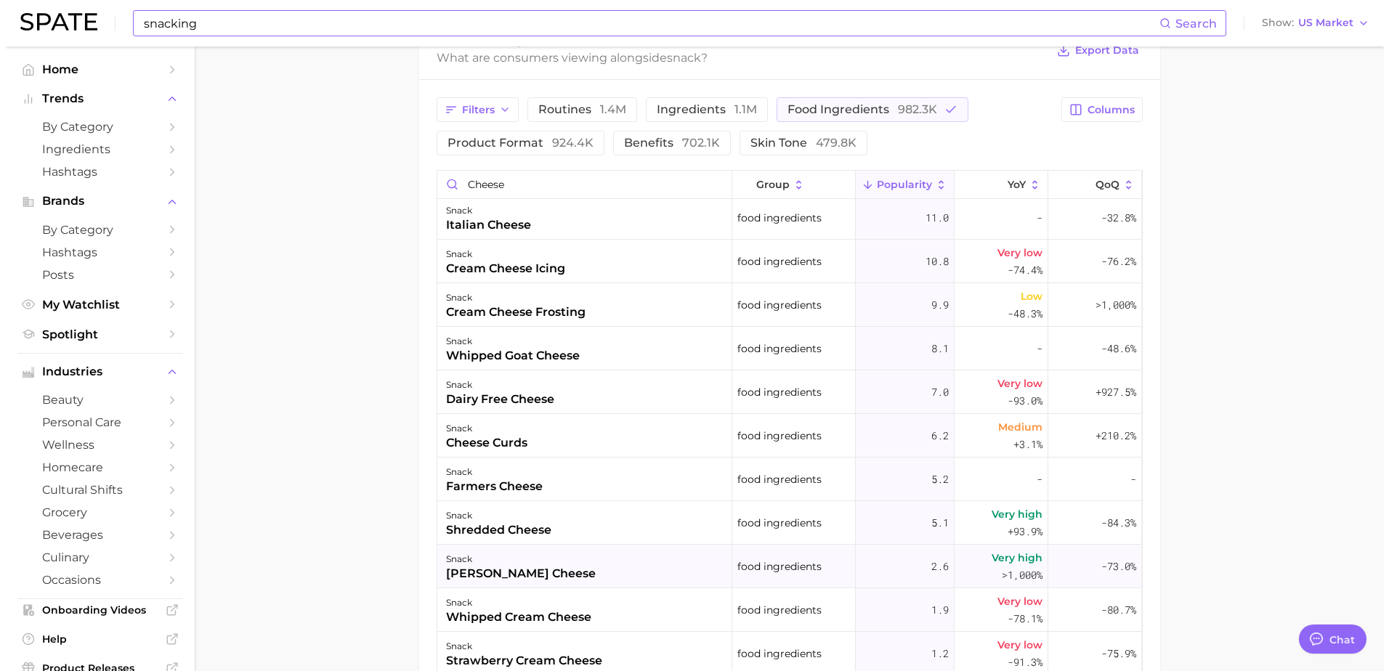
scroll to position [754, 0]
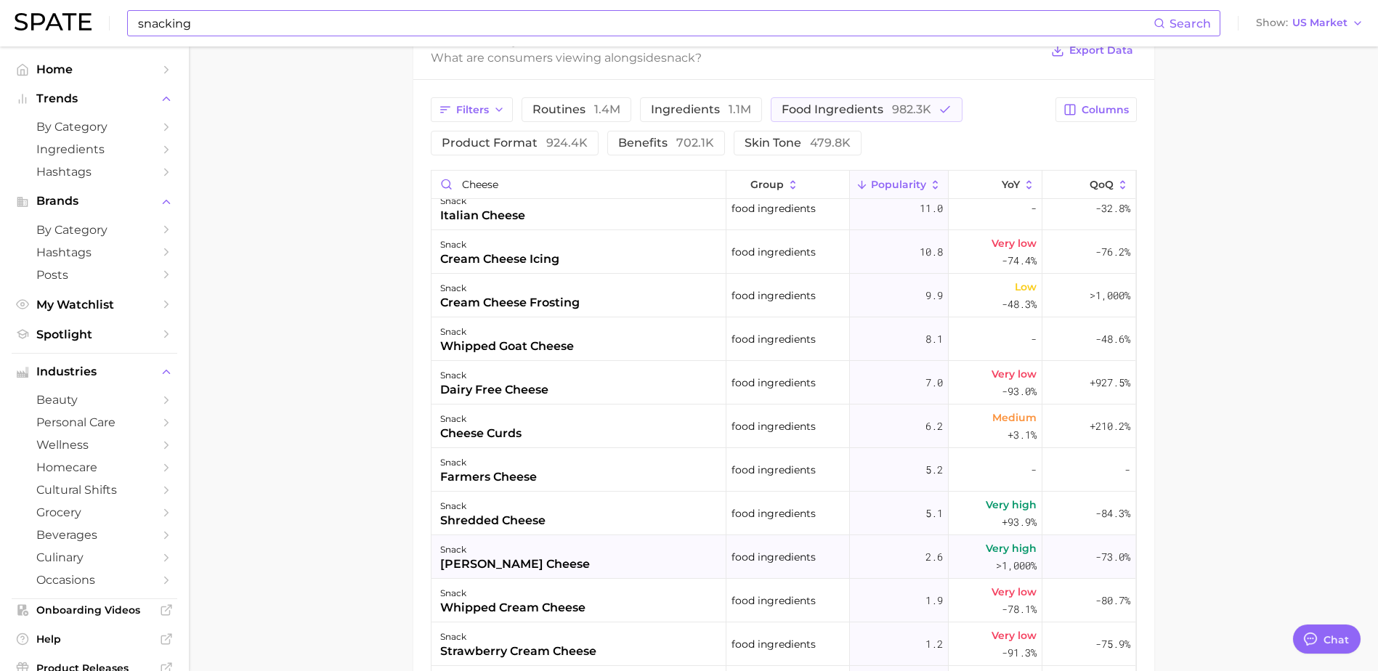
click at [500, 548] on div "snack" at bounding box center [515, 549] width 150 height 17
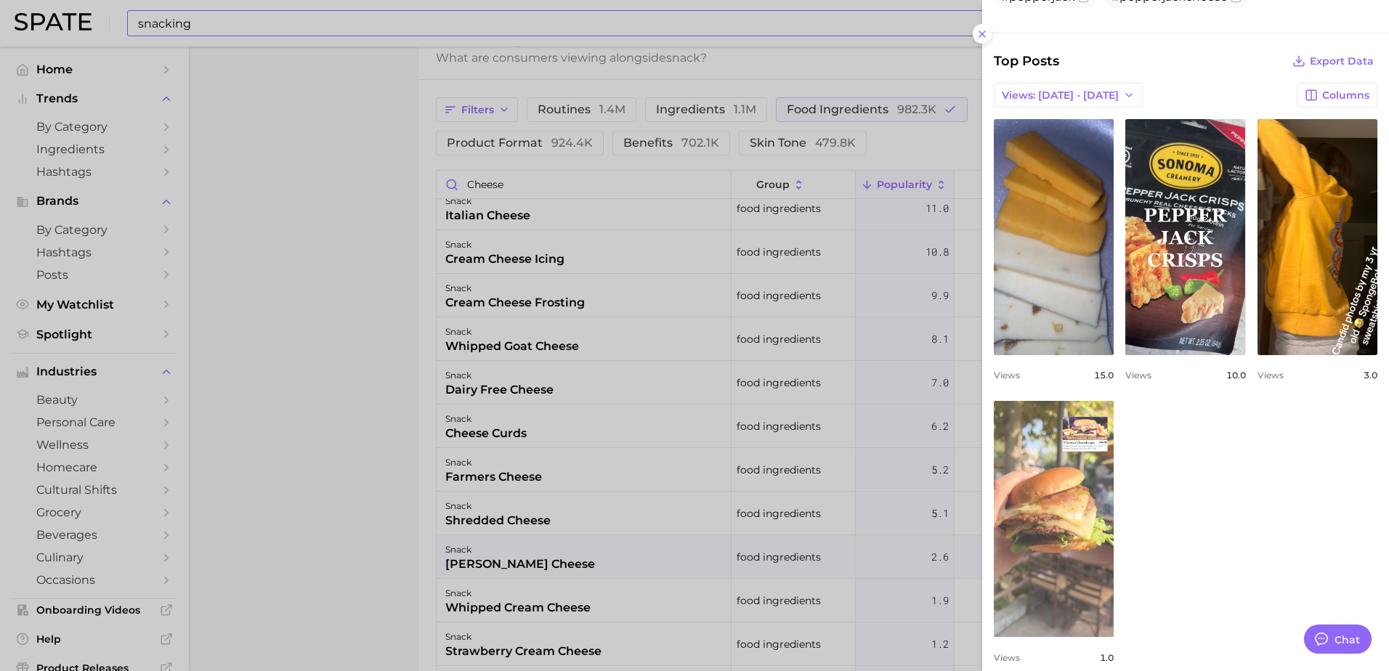
scroll to position [409, 0]
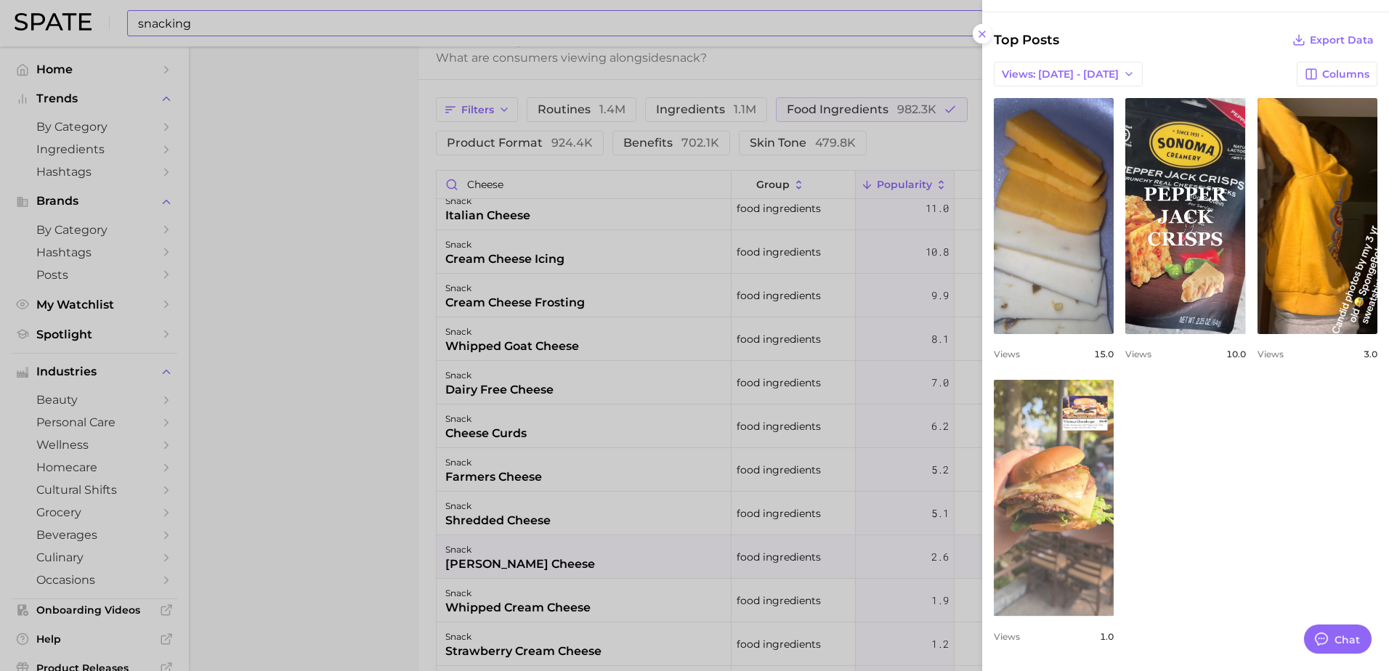
click at [1041, 424] on link "view post on TikTok" at bounding box center [1054, 498] width 120 height 236
